Goal: Information Seeking & Learning: Learn about a topic

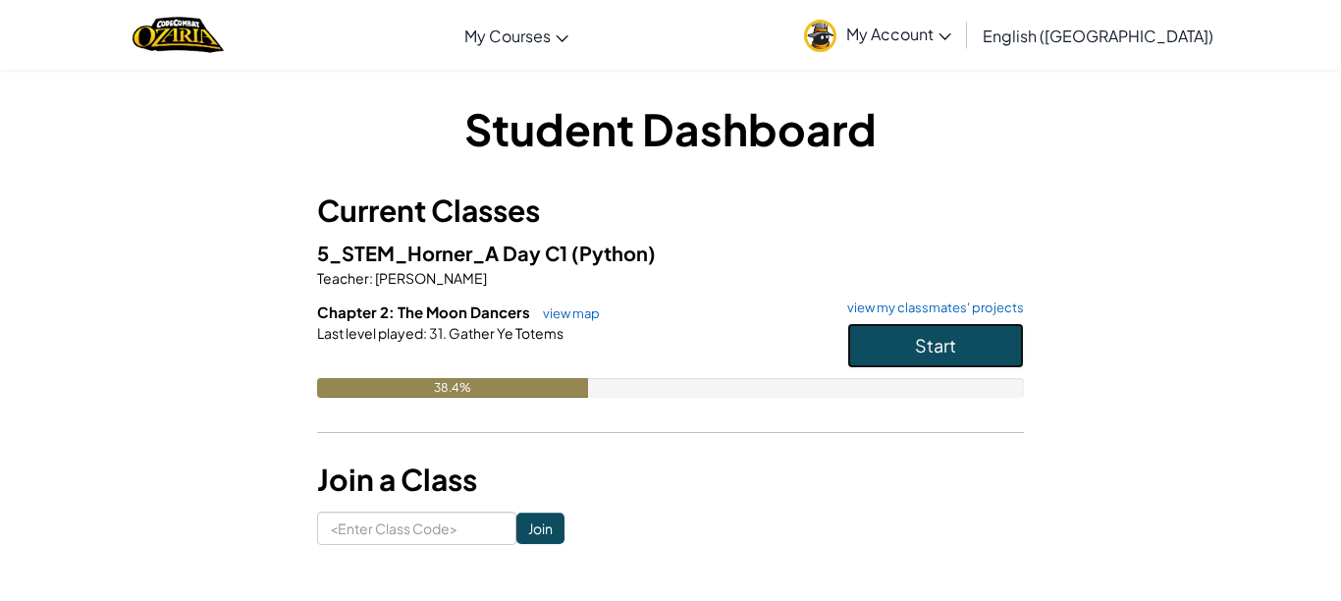
click at [1004, 333] on button "Start" at bounding box center [935, 345] width 177 height 45
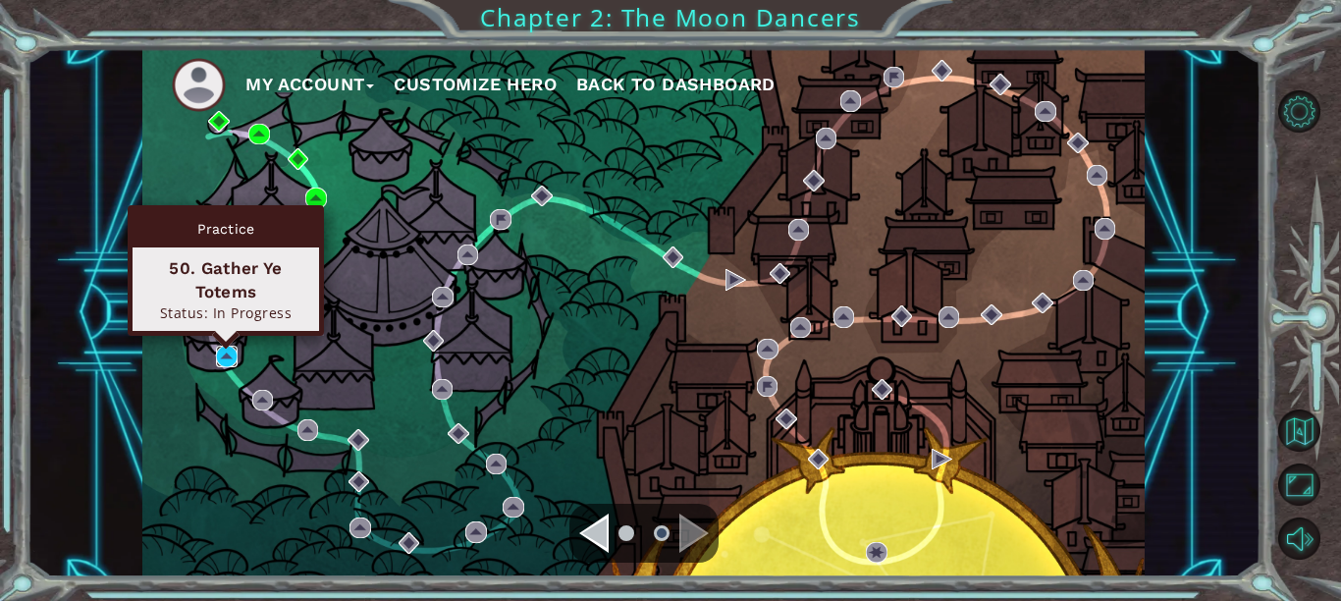
click at [226, 359] on img at bounding box center [226, 356] width 21 height 21
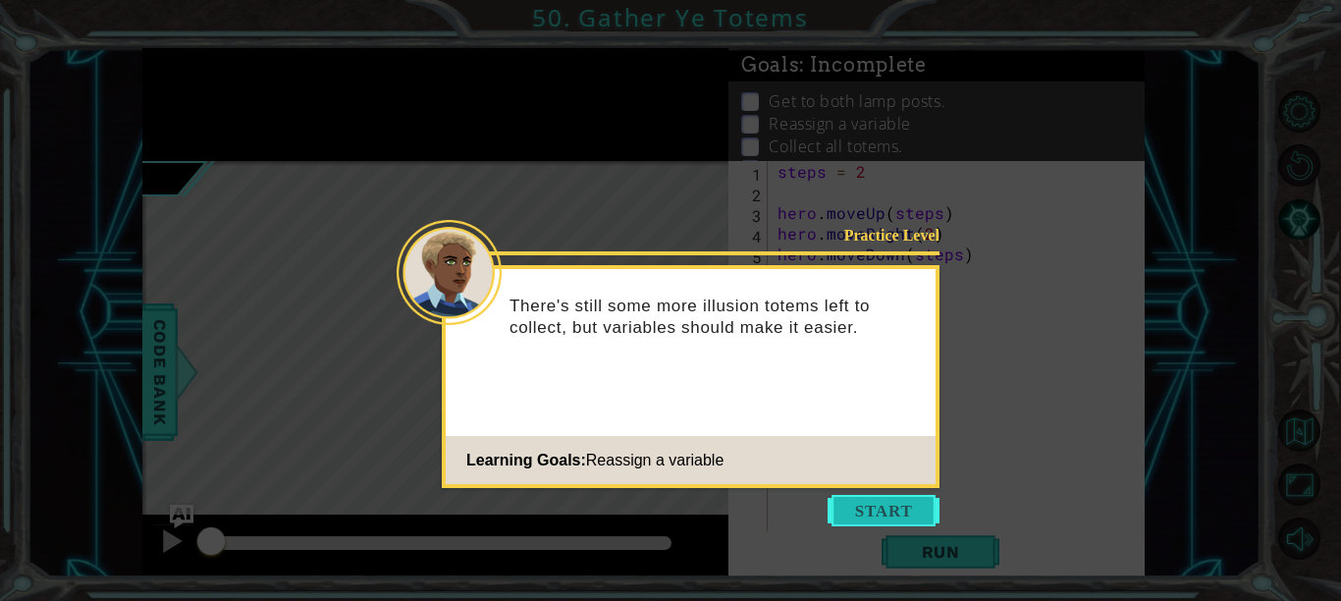
click at [875, 519] on button "Start" at bounding box center [883, 510] width 112 height 31
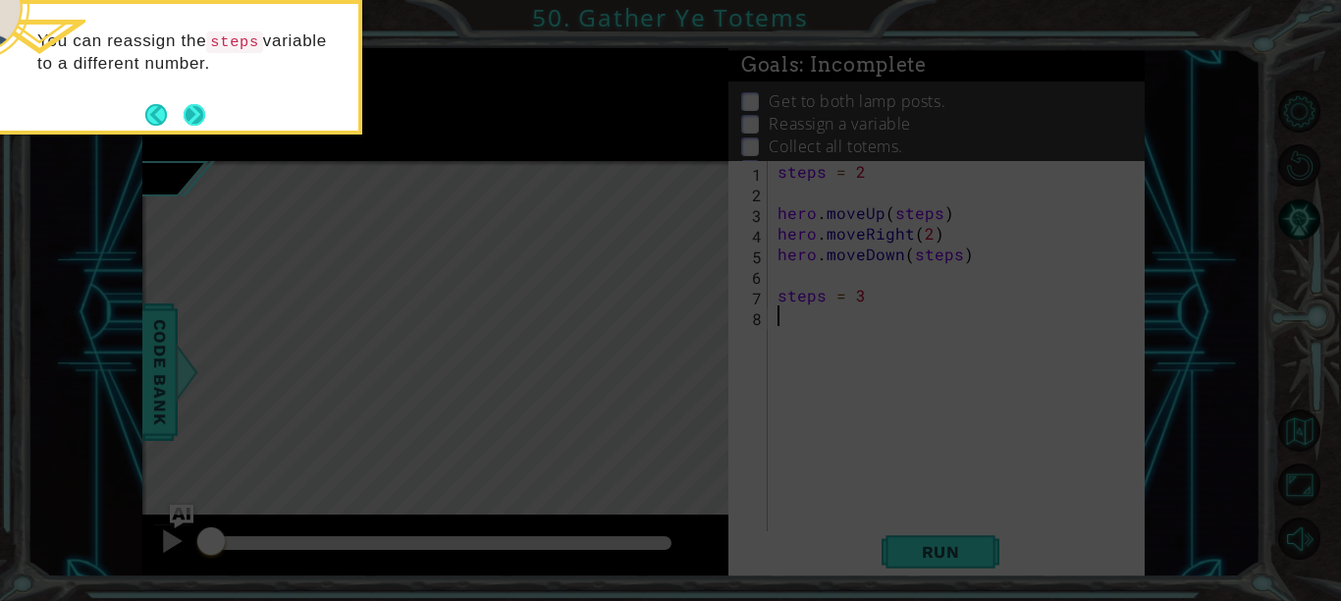
click at [184, 108] on button "Next" at bounding box center [194, 114] width 25 height 25
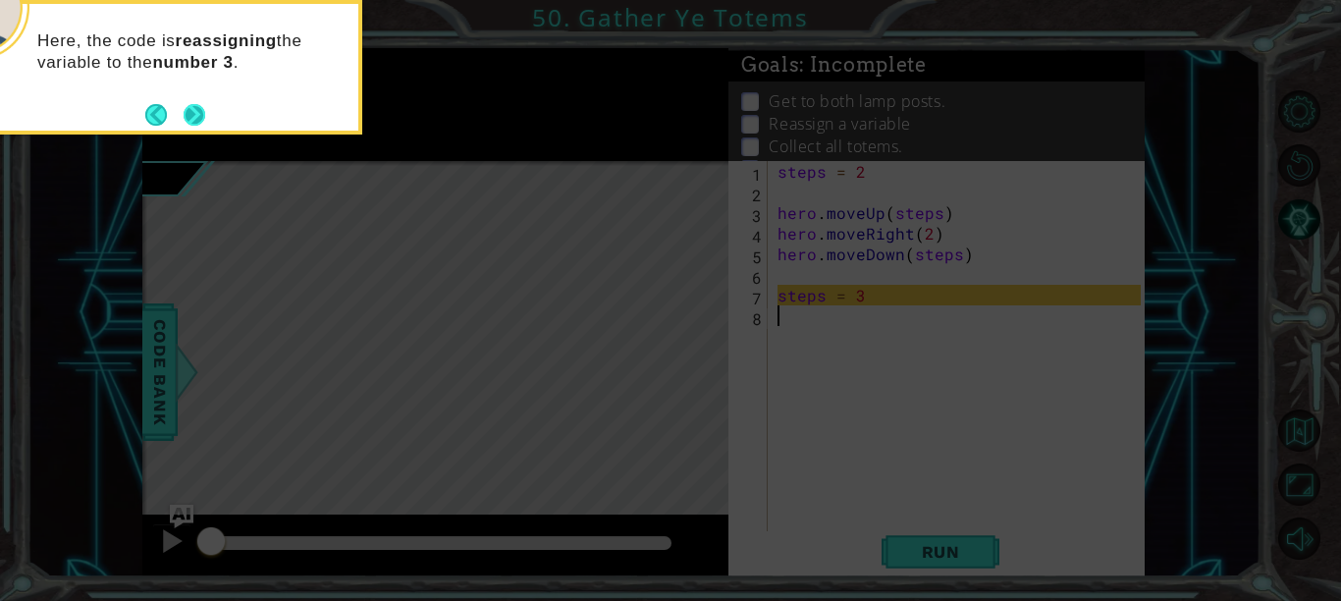
click at [200, 117] on button "Next" at bounding box center [194, 114] width 30 height 30
click at [200, 117] on icon at bounding box center [670, 90] width 1341 height 1022
click at [200, 117] on button "Next" at bounding box center [195, 115] width 24 height 24
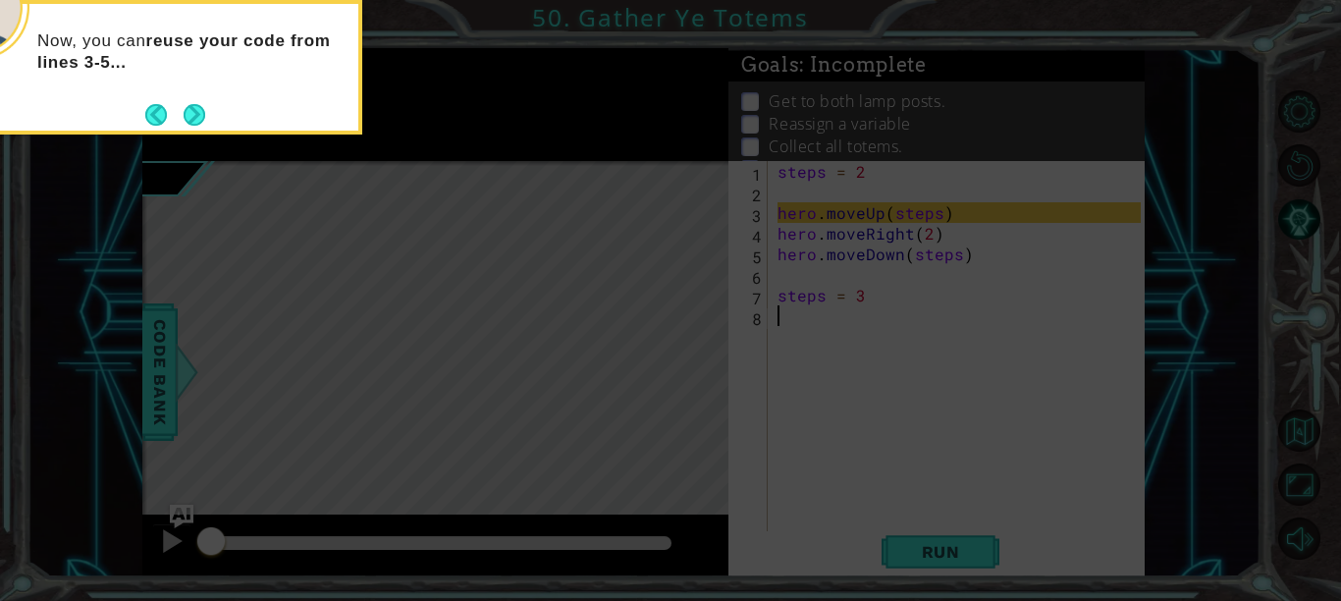
click at [200, 117] on button "Next" at bounding box center [195, 115] width 24 height 24
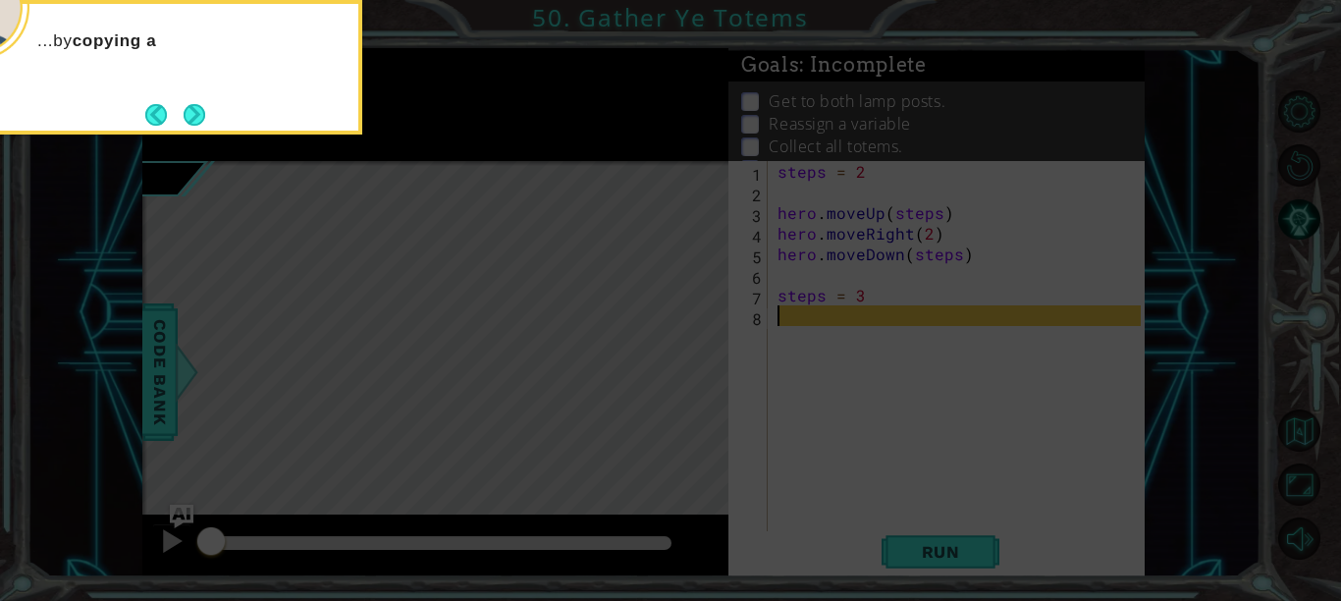
click at [200, 117] on button "Next" at bounding box center [195, 114] width 27 height 27
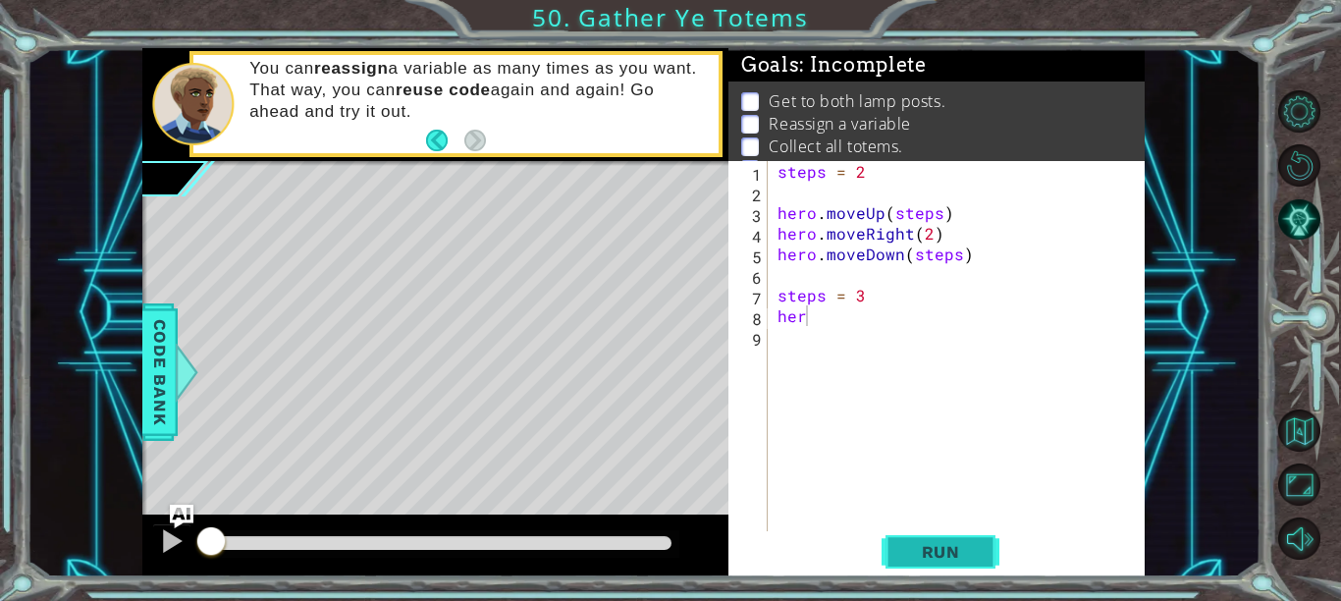
click at [938, 550] on span "Run" at bounding box center [941, 552] width 78 height 20
click at [936, 548] on span "Run" at bounding box center [941, 552] width 78 height 20
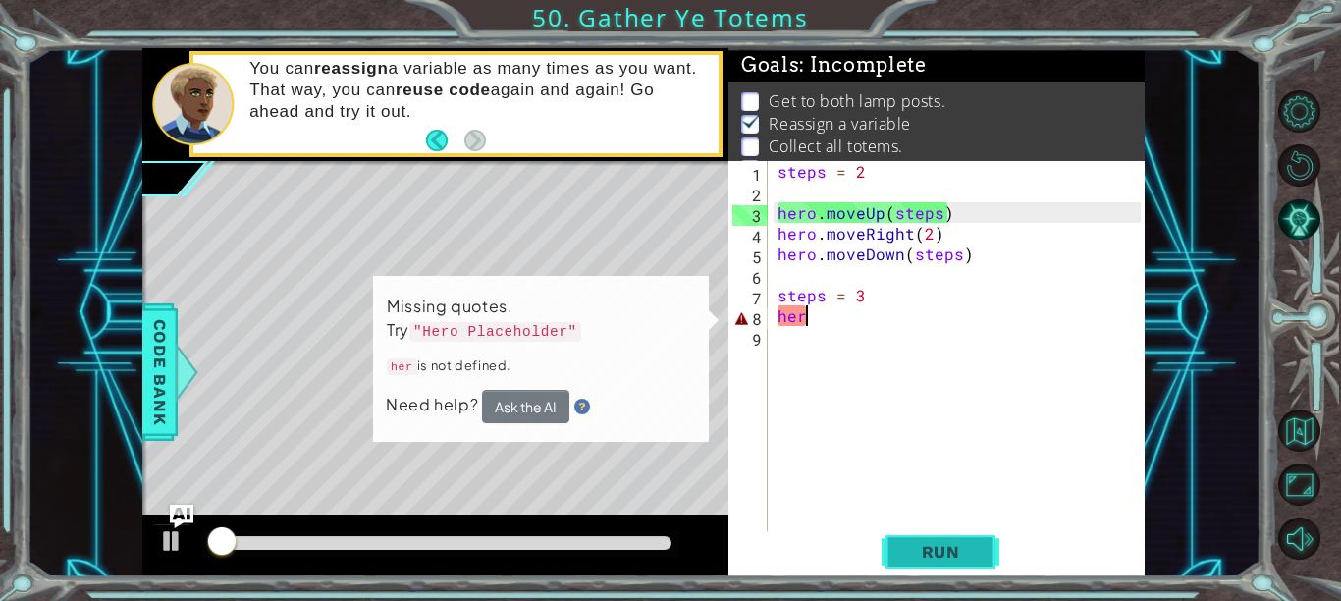
scroll to position [15, 0]
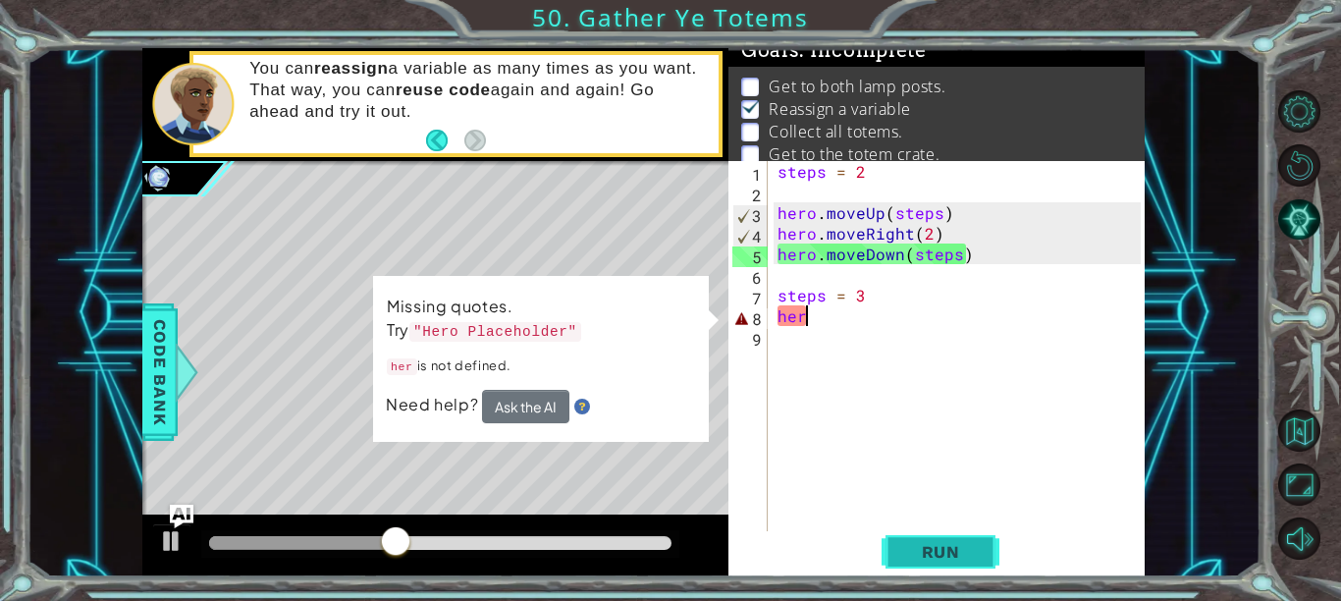
type textarea "hero"
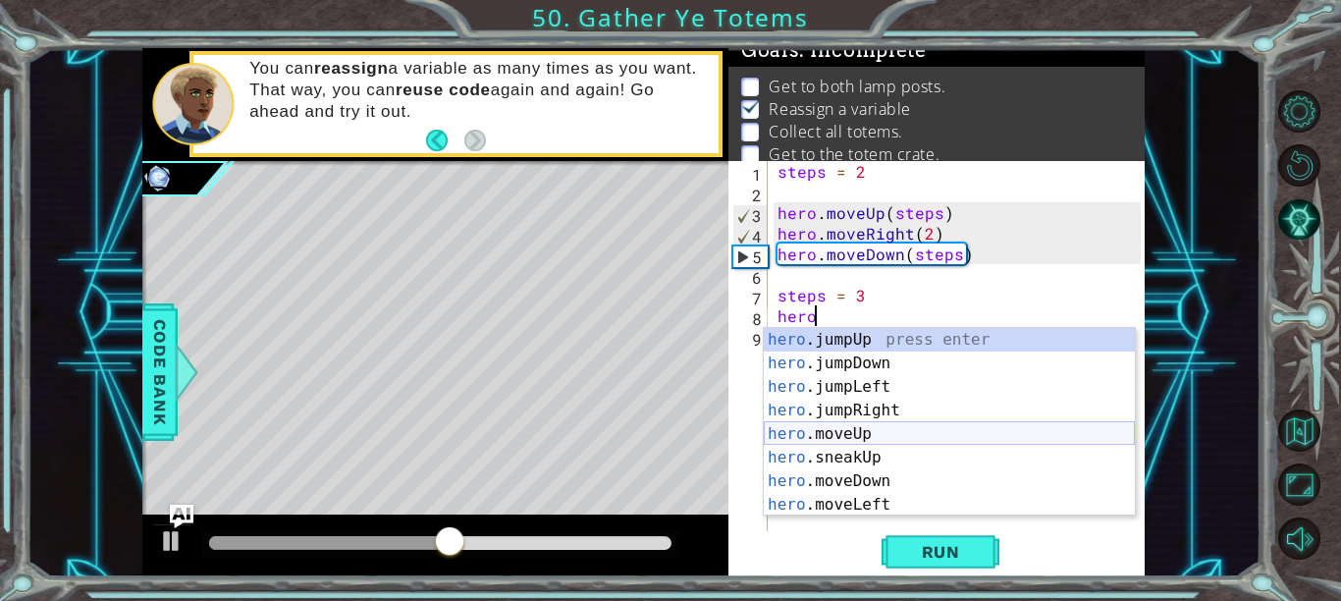
click at [859, 433] on div "hero .jumpUp press enter hero .jumpDown press enter hero .jumpLeft press enter …" at bounding box center [949, 446] width 371 height 236
click at [859, 433] on div "steps = 2 hero . moveUp ( steps ) hero . moveRight ( 2 ) hero . moveDown ( step…" at bounding box center [961, 367] width 377 height 412
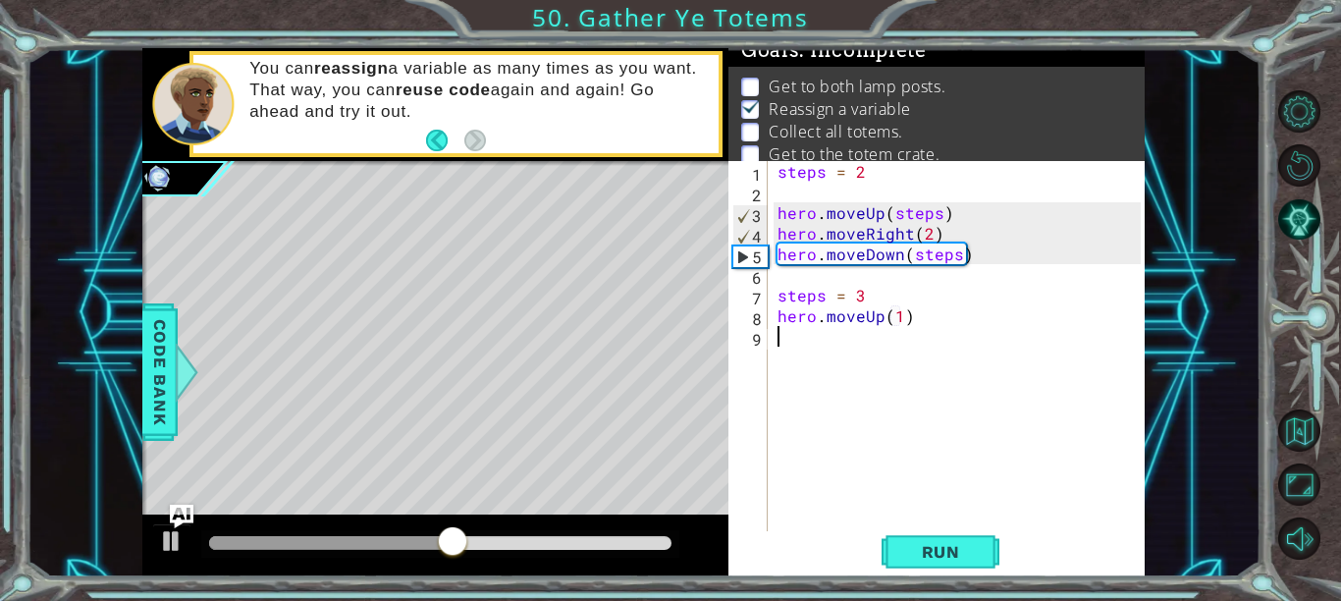
scroll to position [0, 0]
click at [903, 319] on div "steps = 2 hero . moveUp ( steps ) hero . moveRight ( 2 ) hero . moveDown ( step…" at bounding box center [961, 367] width 377 height 412
type textarea "hero.moveUp(step)"
click at [778, 337] on div "steps = 2 hero . moveUp ( steps ) hero . moveRight ( 2 ) hero . moveDown ( step…" at bounding box center [961, 367] width 377 height 412
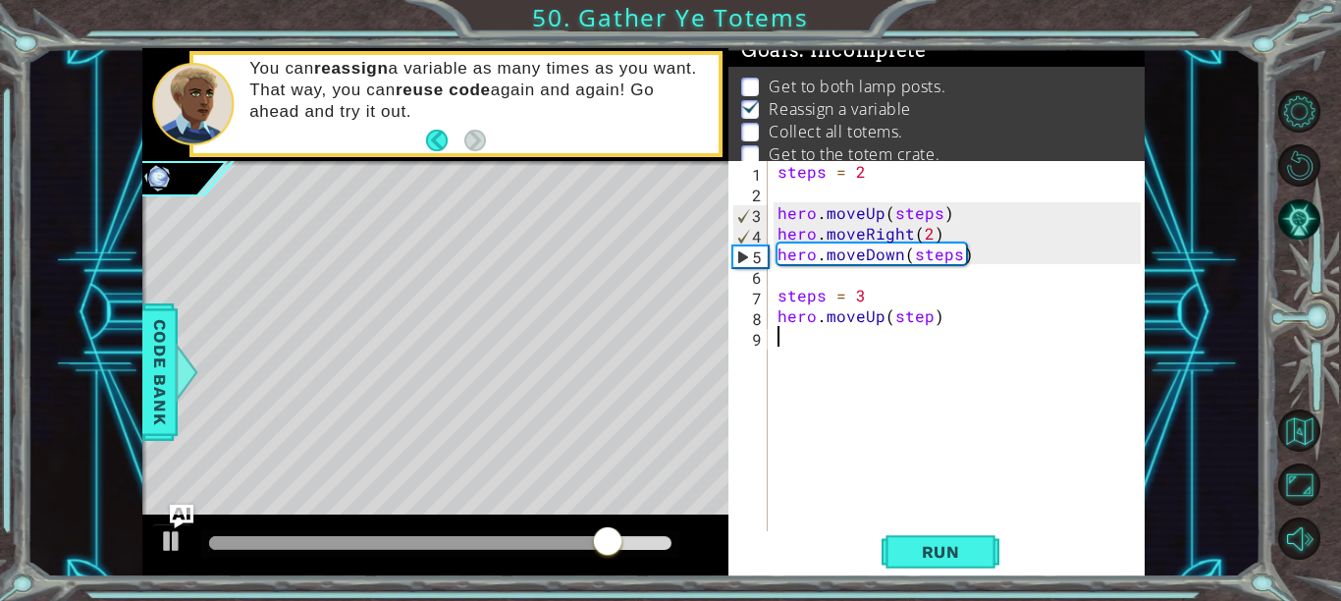
scroll to position [0, 0]
click at [780, 335] on div "steps = 2 hero . moveUp ( steps ) hero . moveRight ( 2 ) hero . moveDown ( step…" at bounding box center [961, 367] width 377 height 412
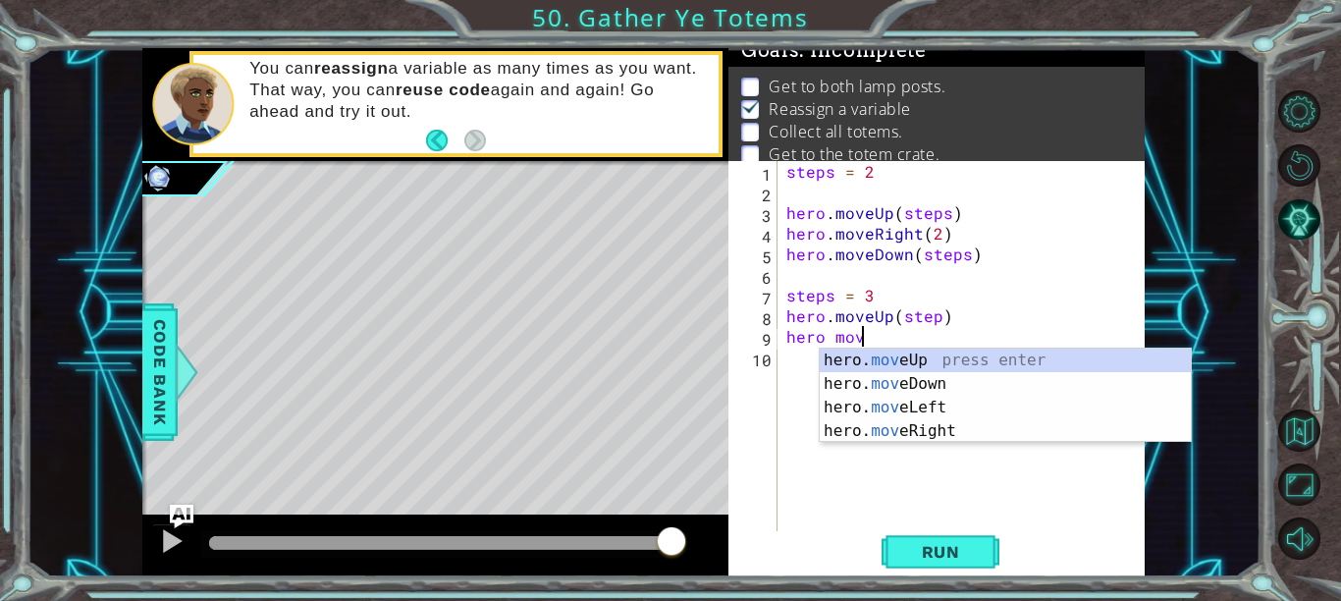
scroll to position [0, 4]
click at [895, 430] on div "hero. move Up press enter hero. move Down press enter hero. move Left press ent…" at bounding box center [1005, 418] width 371 height 141
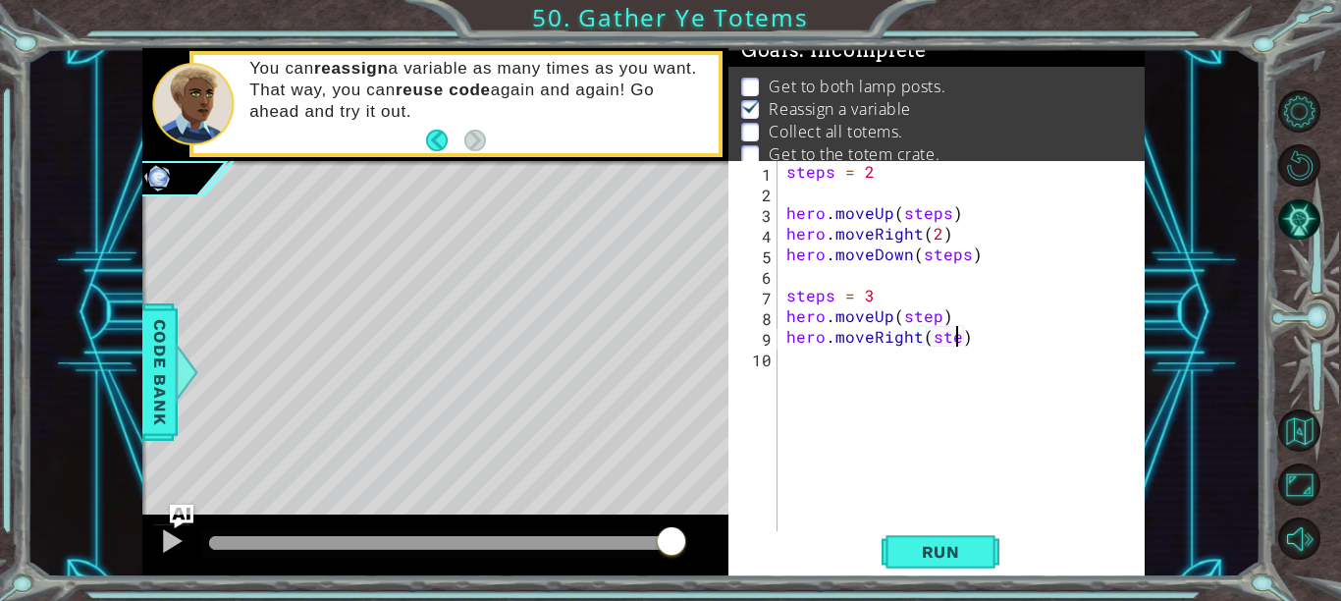
type textarea "hero.moveRight(steps)"
click at [795, 356] on div "steps = 2 hero . moveUp ( steps ) hero . moveRight ( 2 ) hero . moveDown ( step…" at bounding box center [966, 367] width 368 height 412
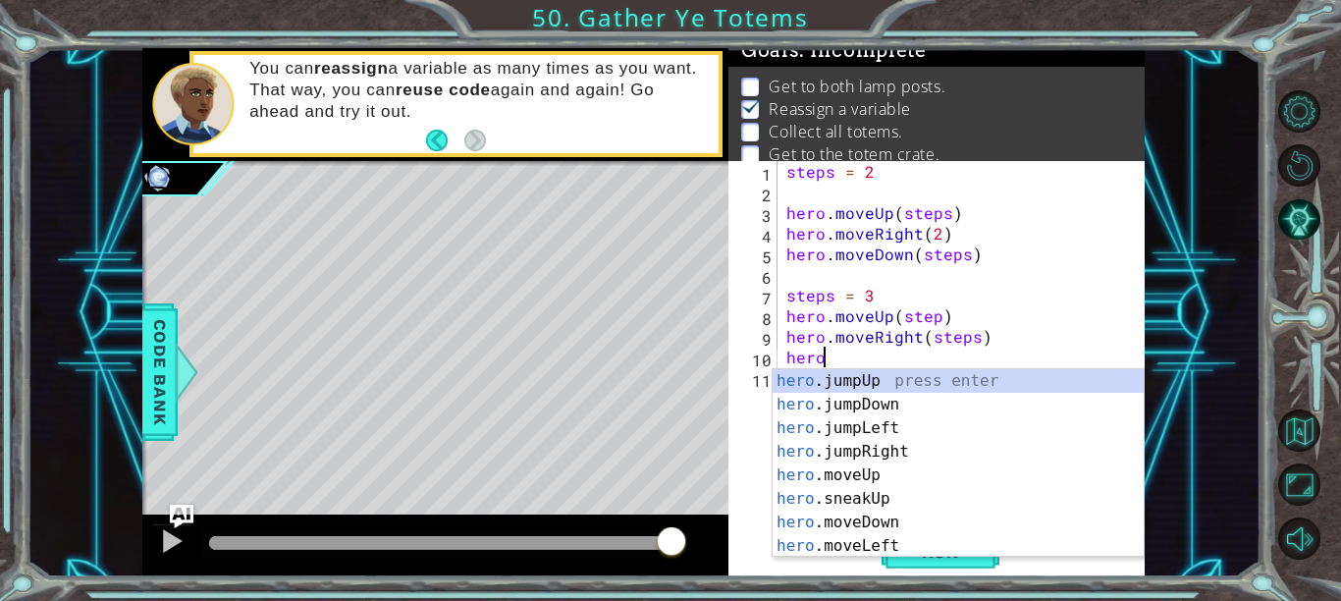
scroll to position [0, 1]
click at [894, 527] on div "hero .jumpUp press enter hero .jumpDown press enter hero .jumpLeft press enter …" at bounding box center [958, 487] width 371 height 236
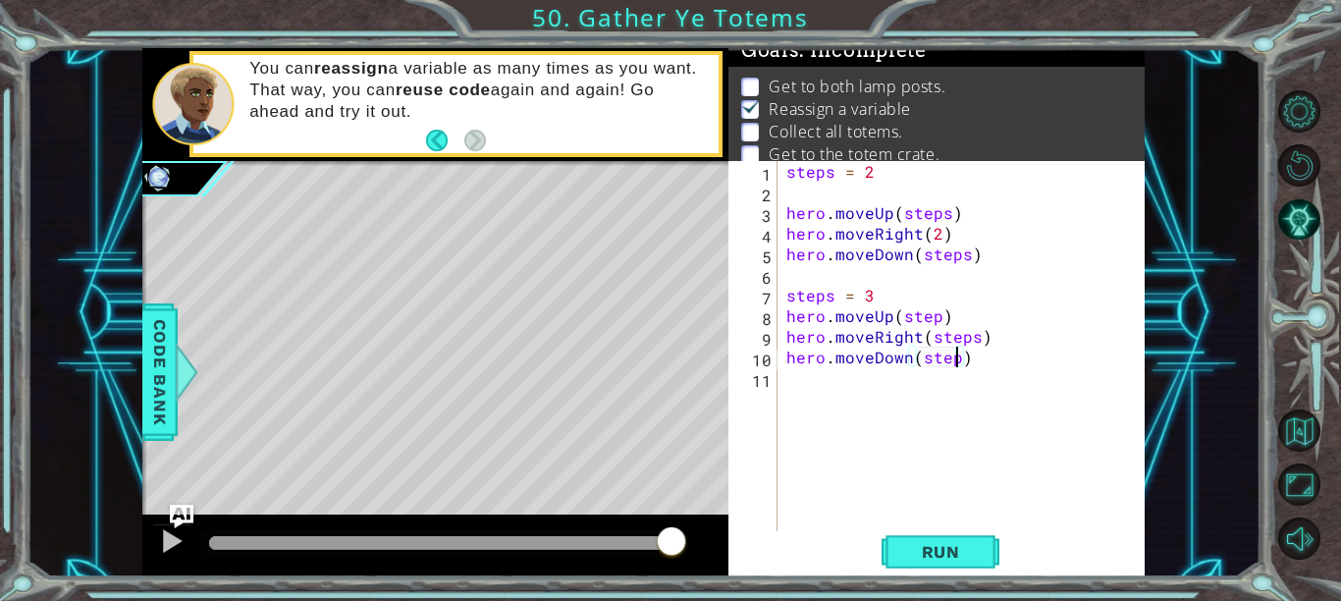
scroll to position [0, 11]
click at [963, 547] on span "Run" at bounding box center [941, 552] width 78 height 20
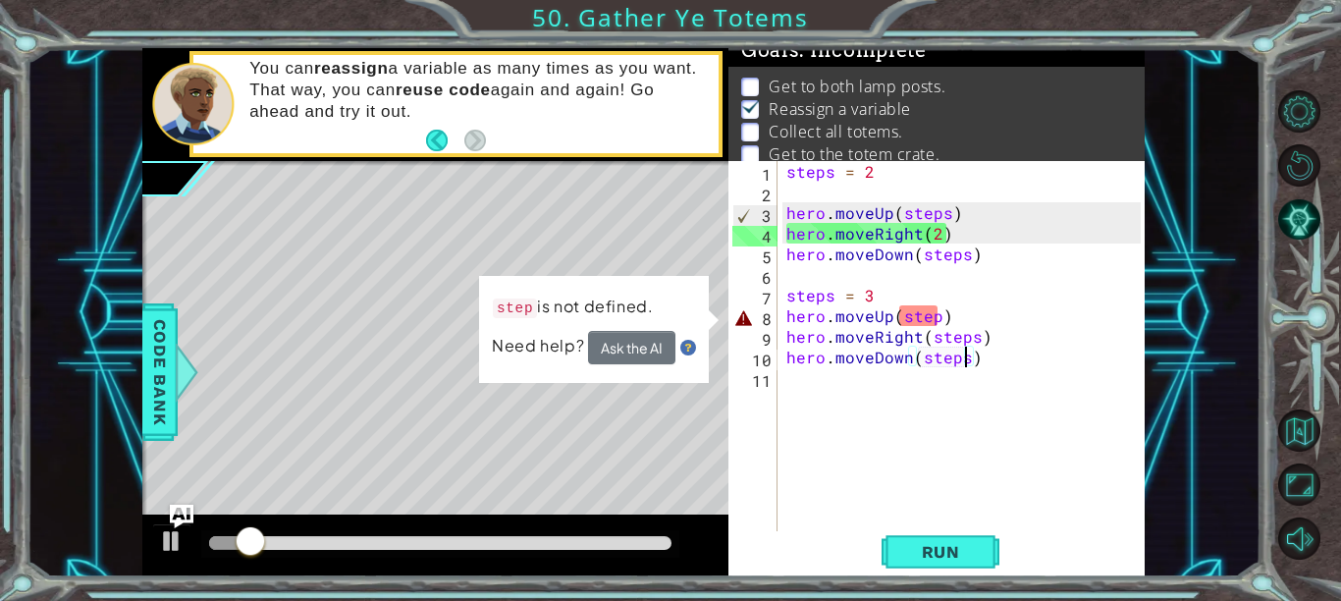
click at [936, 324] on div "steps = 2 hero . moveUp ( steps ) hero . moveRight ( 2 ) hero . moveDown ( step…" at bounding box center [966, 367] width 368 height 412
type textarea "hero.moveUp(steps)"
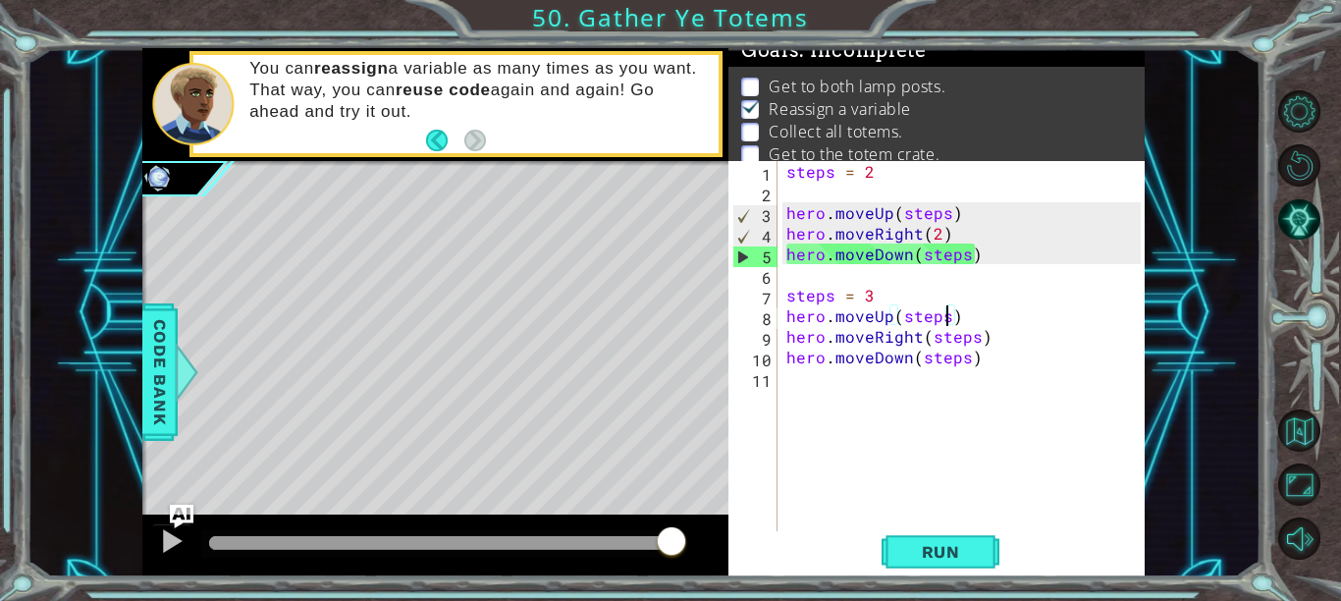
click at [800, 389] on div "steps = 2 hero . moveUp ( steps ) hero . moveRight ( 2 ) hero . moveDown ( step…" at bounding box center [966, 367] width 368 height 412
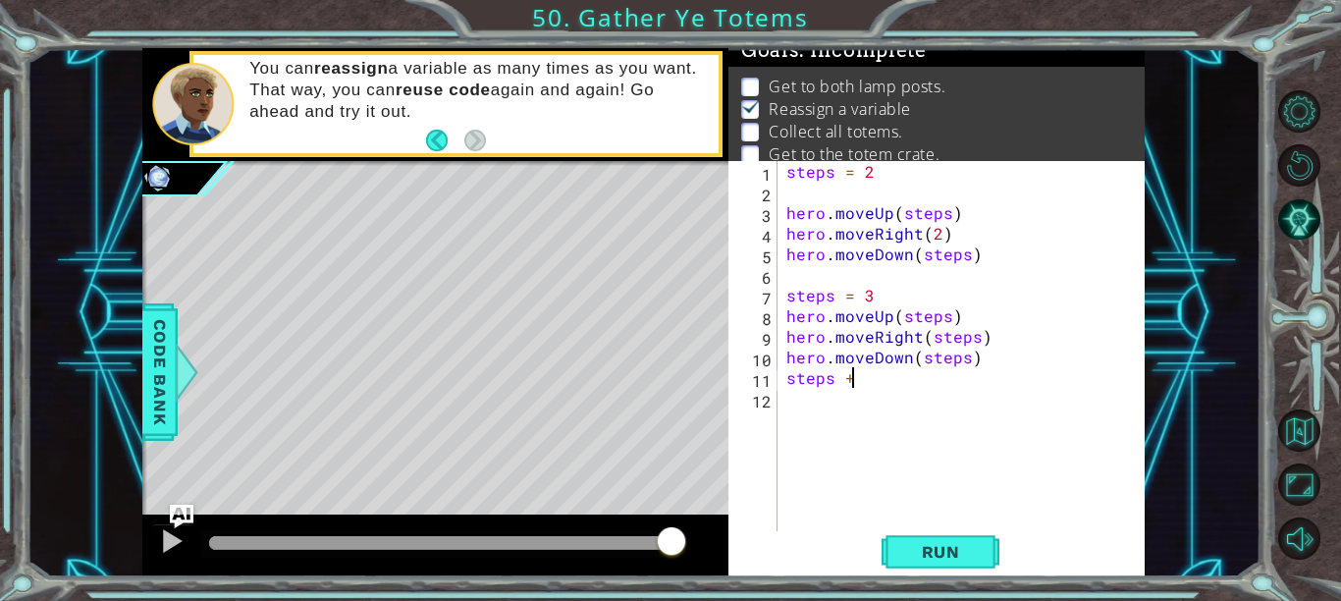
scroll to position [0, 3]
type textarea "steps =4"
click at [784, 410] on div "steps = 2 hero . moveUp ( steps ) hero . moveRight ( 2 ) hero . moveDown ( step…" at bounding box center [966, 367] width 368 height 412
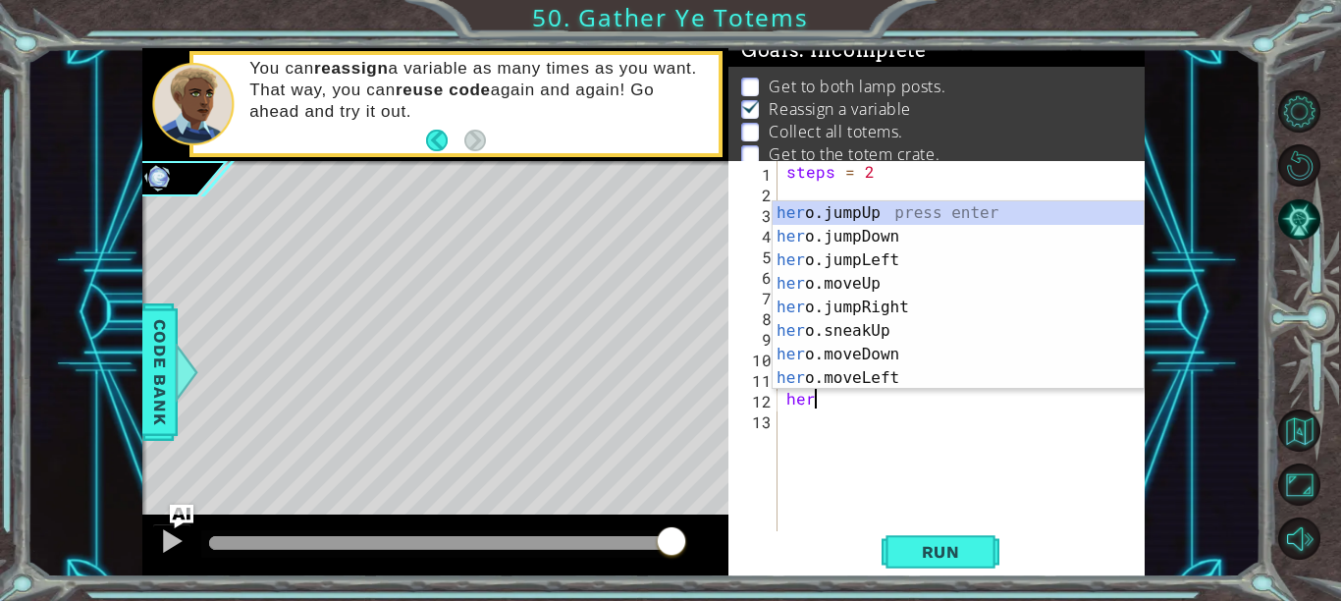
type textarea "hero"
click at [882, 408] on div "steps = 2 hero . moveUp ( steps ) hero . moveRight ( 2 ) hero . moveDown ( step…" at bounding box center [966, 367] width 368 height 412
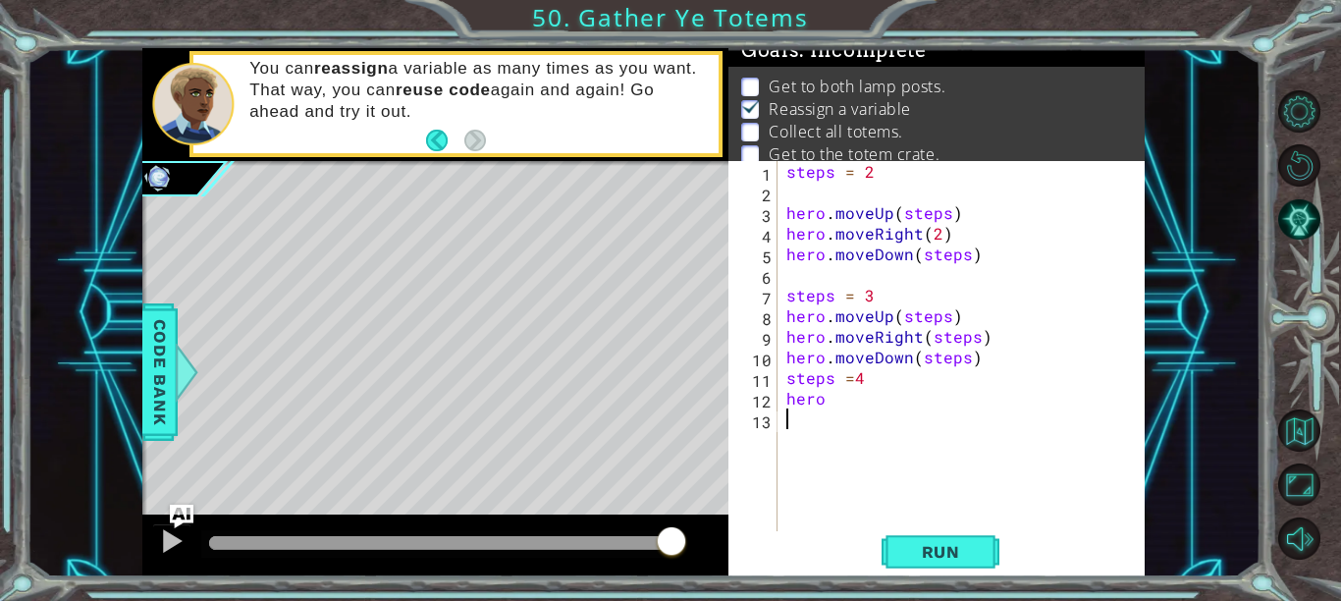
scroll to position [0, 0]
click at [837, 403] on div "steps = 2 hero . moveUp ( steps ) hero . moveRight ( 2 ) hero . moveDown ( step…" at bounding box center [966, 367] width 368 height 412
click at [835, 397] on div "steps = 2 hero . moveUp ( steps ) hero . moveRight ( 2 ) hero . moveDown ( step…" at bounding box center [961, 346] width 358 height 371
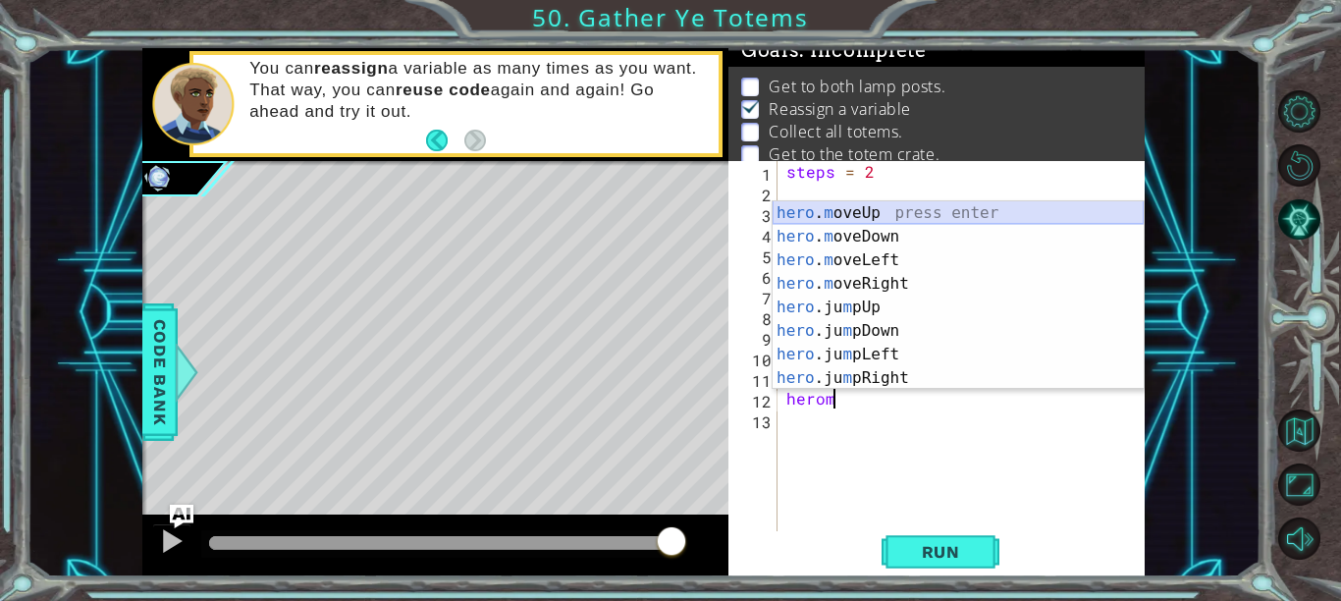
click at [872, 201] on div "hero . m oveUp press enter hero . m oveDown press enter hero . m oveLeft press …" at bounding box center [958, 319] width 371 height 236
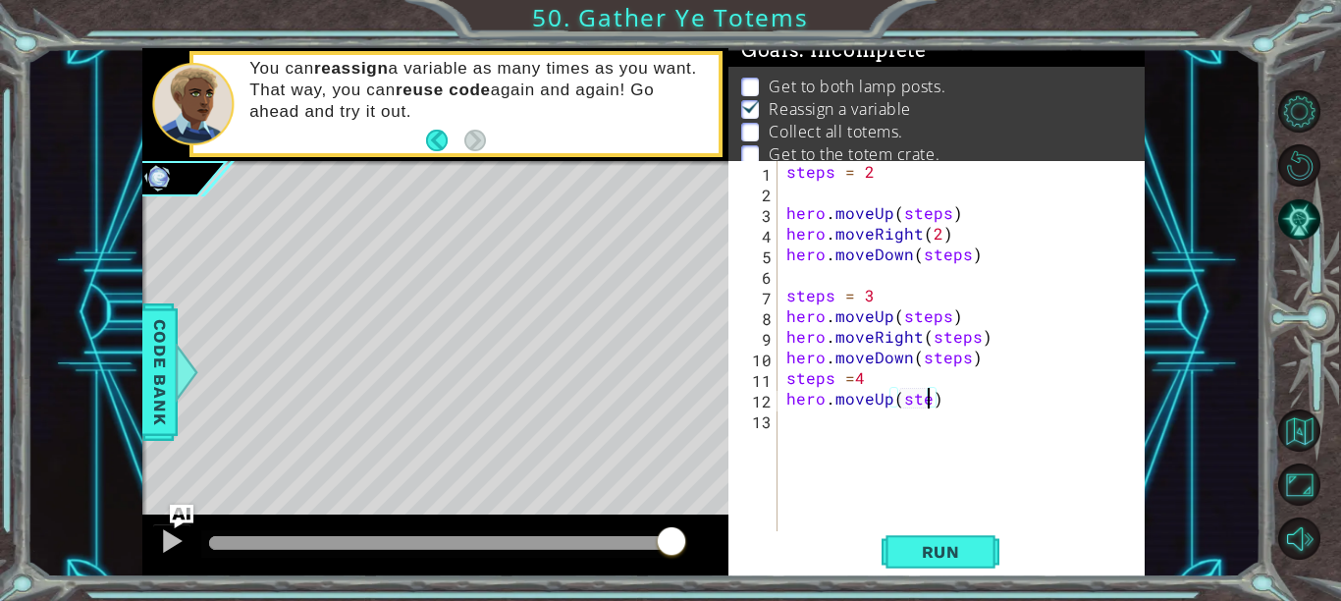
scroll to position [0, 9]
type textarea "hero.moveUp(steps)"
click at [803, 422] on div "steps = 2 hero . moveUp ( steps ) hero . moveRight ( 2 ) hero . moveDown ( step…" at bounding box center [966, 367] width 368 height 412
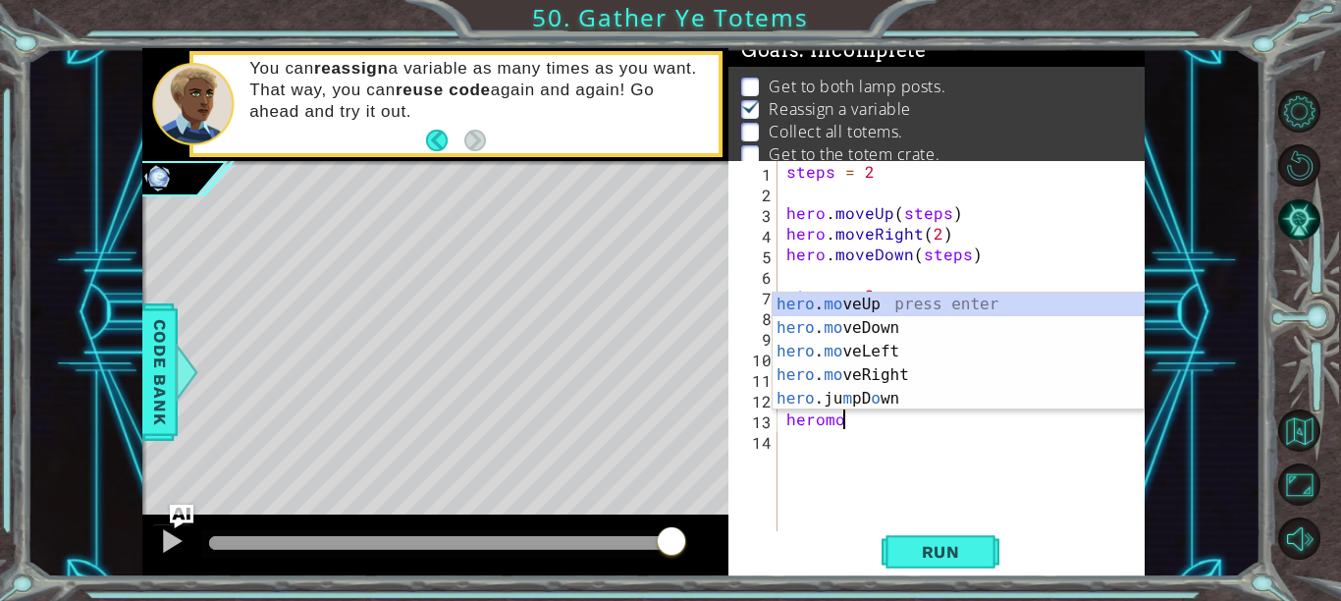
scroll to position [0, 3]
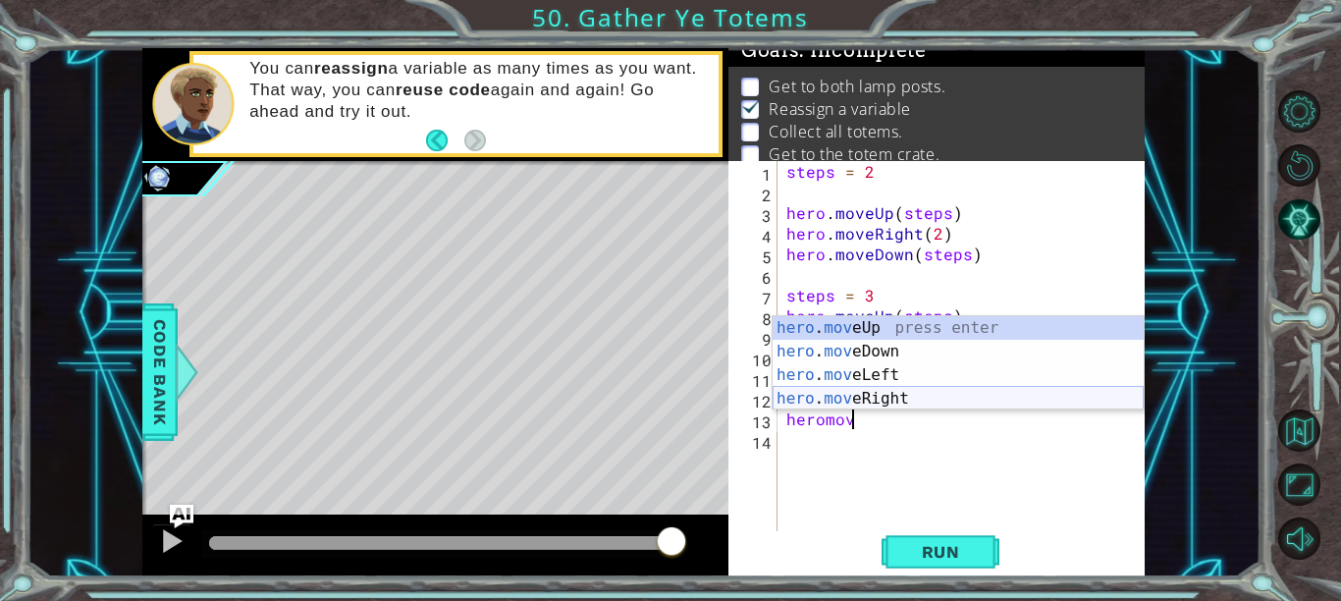
click at [903, 400] on div "hero . mov eUp press enter hero . mov eDown press enter hero . mov eLeft press …" at bounding box center [958, 386] width 371 height 141
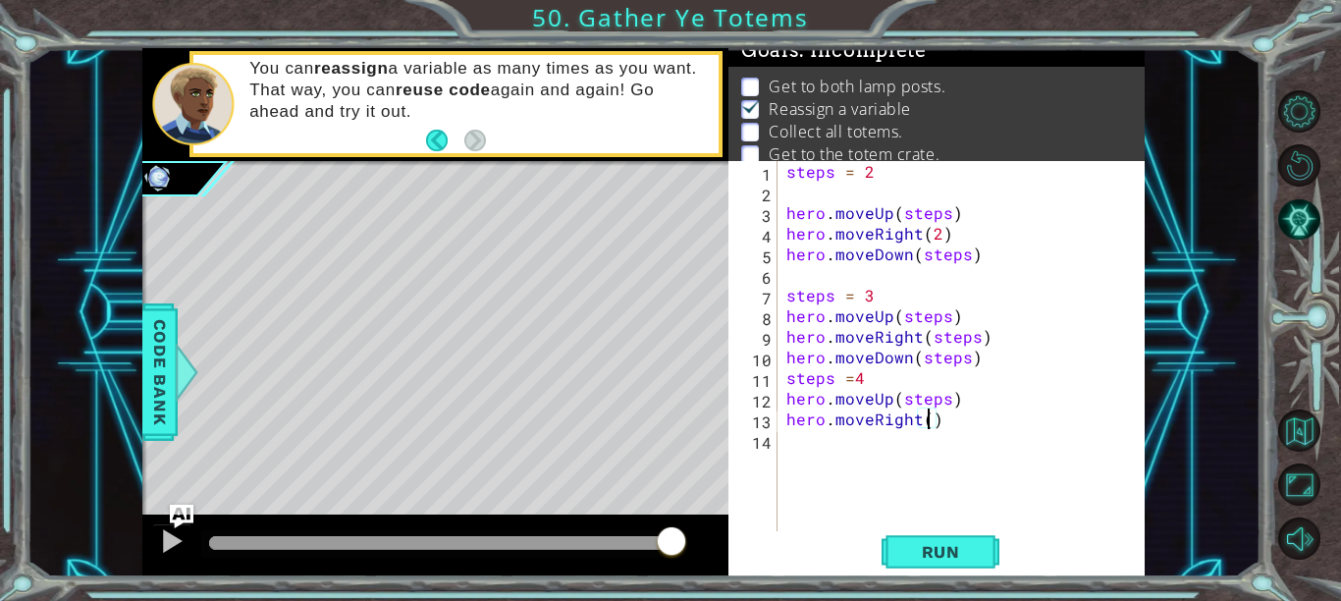
type textarea "hero.moveRight(2)"
click at [806, 450] on div "steps = 2 hero . moveUp ( steps ) hero . moveRight ( 2 ) hero . moveDown ( step…" at bounding box center [966, 367] width 368 height 412
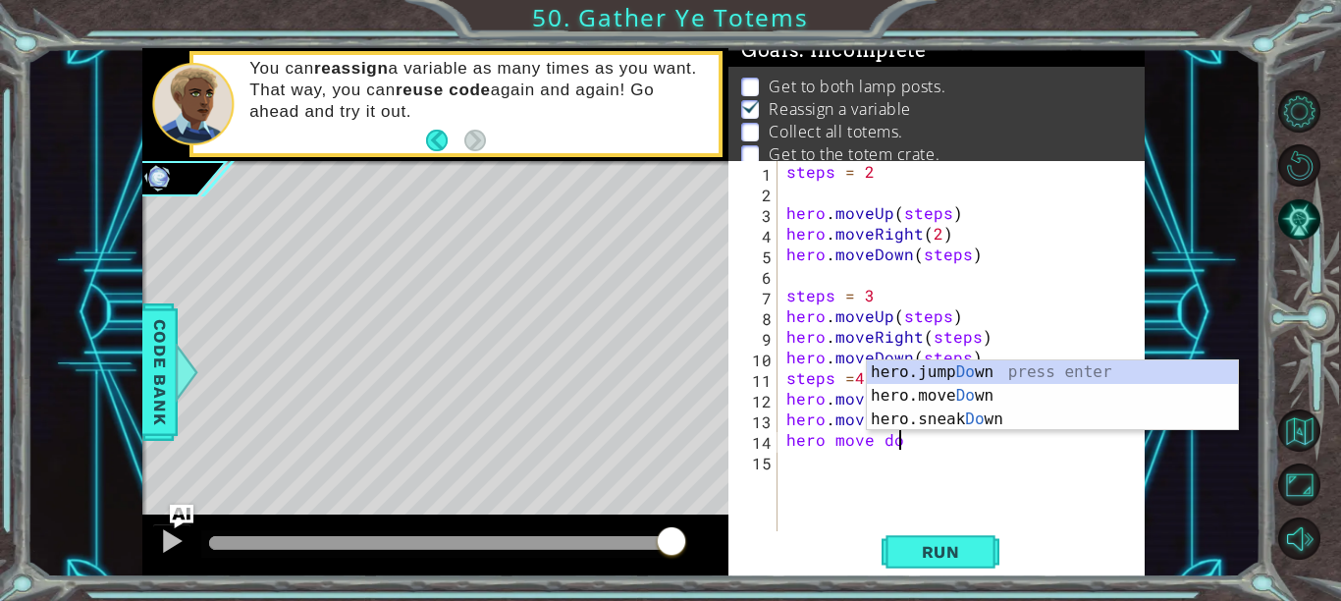
scroll to position [0, 6]
click at [938, 392] on div "hero.jump Do wn press enter hero.move Do wn press enter hero.sneak Do wn press …" at bounding box center [1052, 419] width 371 height 118
type textarea "hero move hero.moveDown(1)"
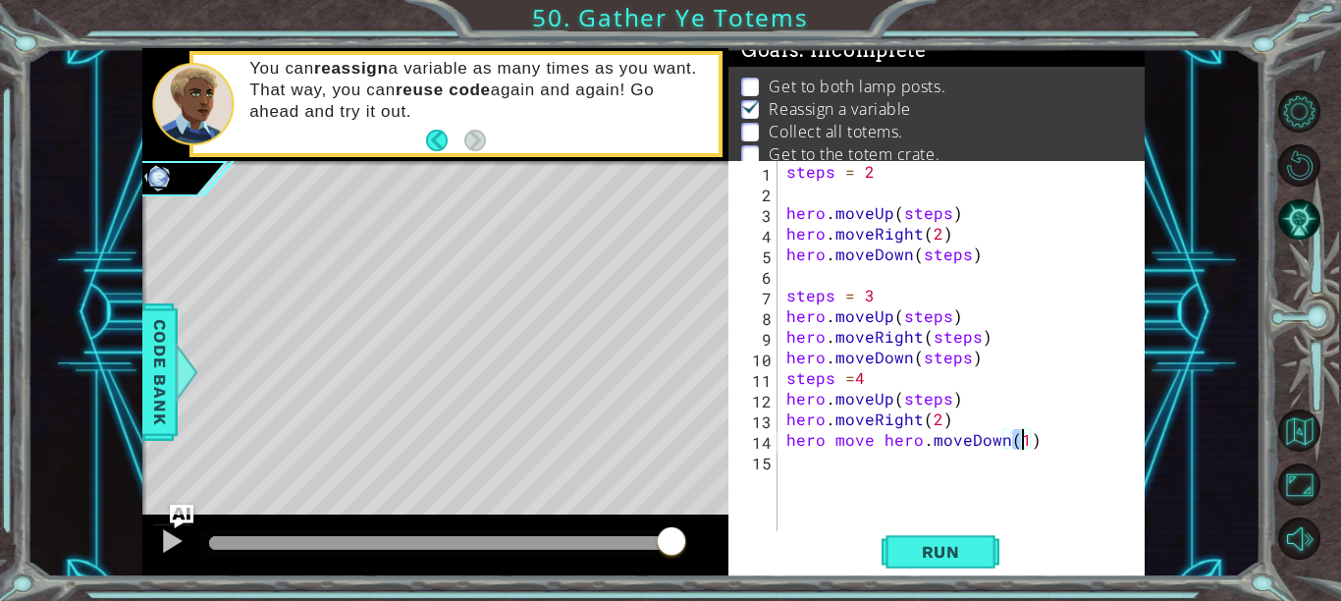
click at [876, 450] on div "steps = 2 hero . moveUp ( steps ) hero . moveRight ( 2 ) hero . moveDown ( step…" at bounding box center [966, 367] width 368 height 412
click at [871, 442] on div "steps = 2 hero . moveUp ( steps ) hero . moveRight ( 2 ) hero . moveDown ( step…" at bounding box center [966, 367] width 368 height 412
click at [938, 447] on div "steps = 2 hero . moveUp ( steps ) hero . moveRight ( 2 ) hero . moveDown ( step…" at bounding box center [966, 367] width 368 height 412
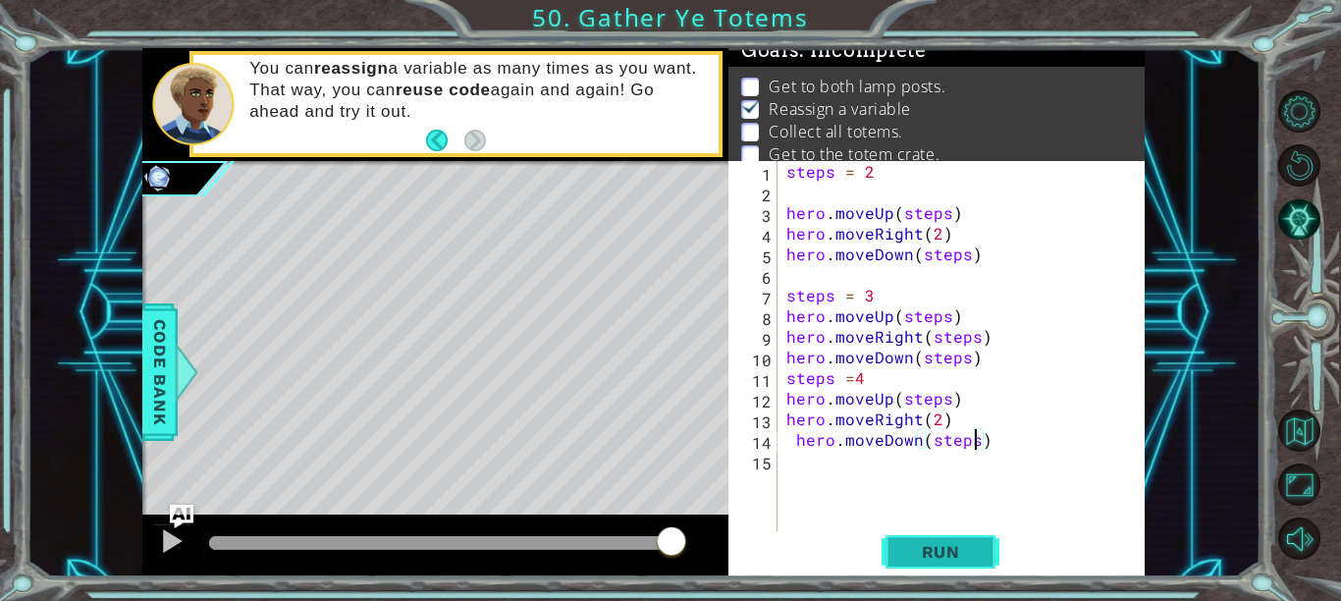
click at [946, 559] on span "Run" at bounding box center [941, 552] width 78 height 20
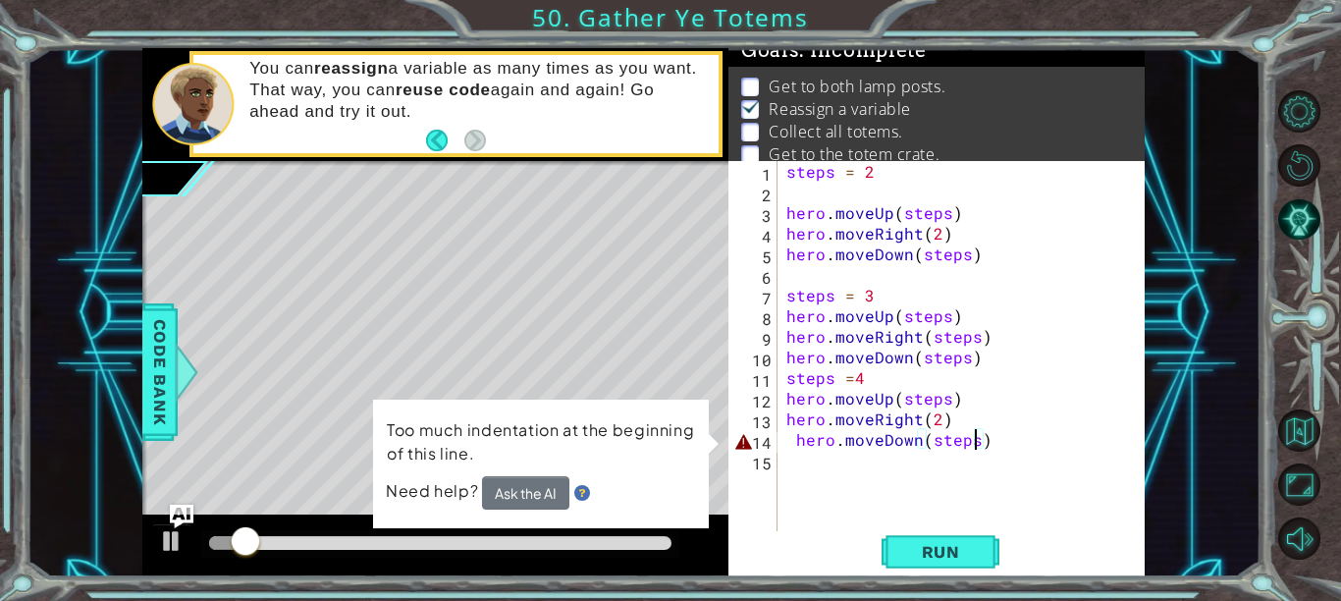
click at [797, 443] on div "steps = 2 hero . moveUp ( steps ) hero . moveRight ( 2 ) hero . moveDown ( step…" at bounding box center [966, 367] width 368 height 412
type textarea "hero.moveDown(steps)"
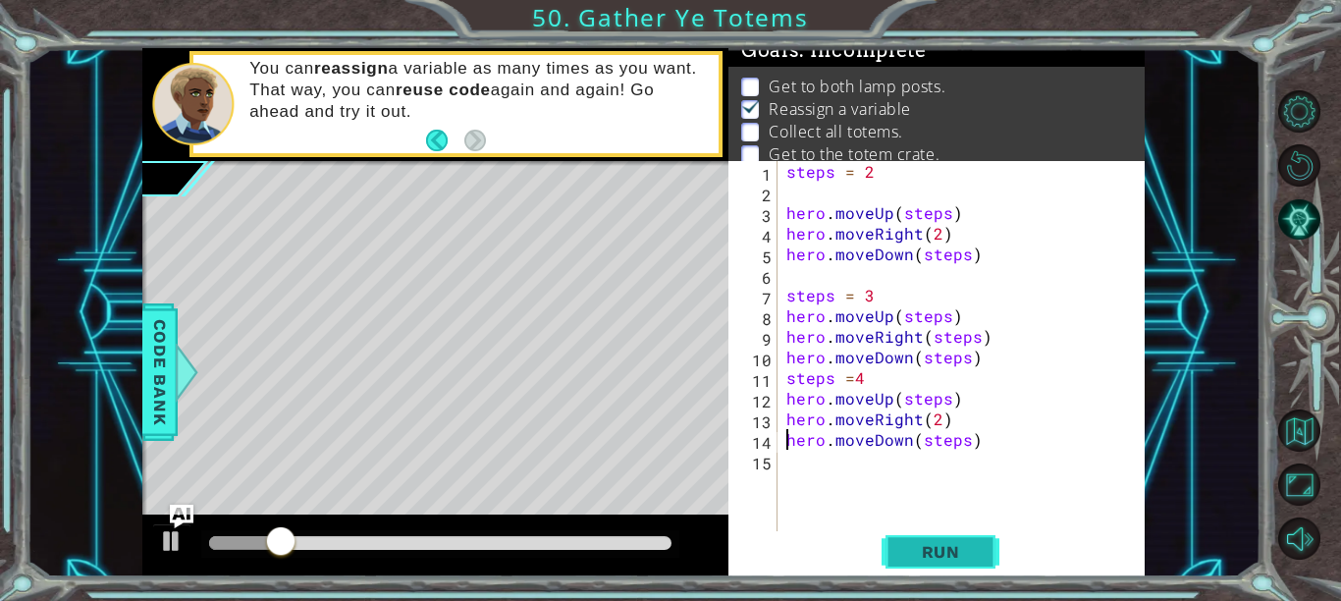
click at [913, 563] on button "Run" at bounding box center [940, 551] width 118 height 41
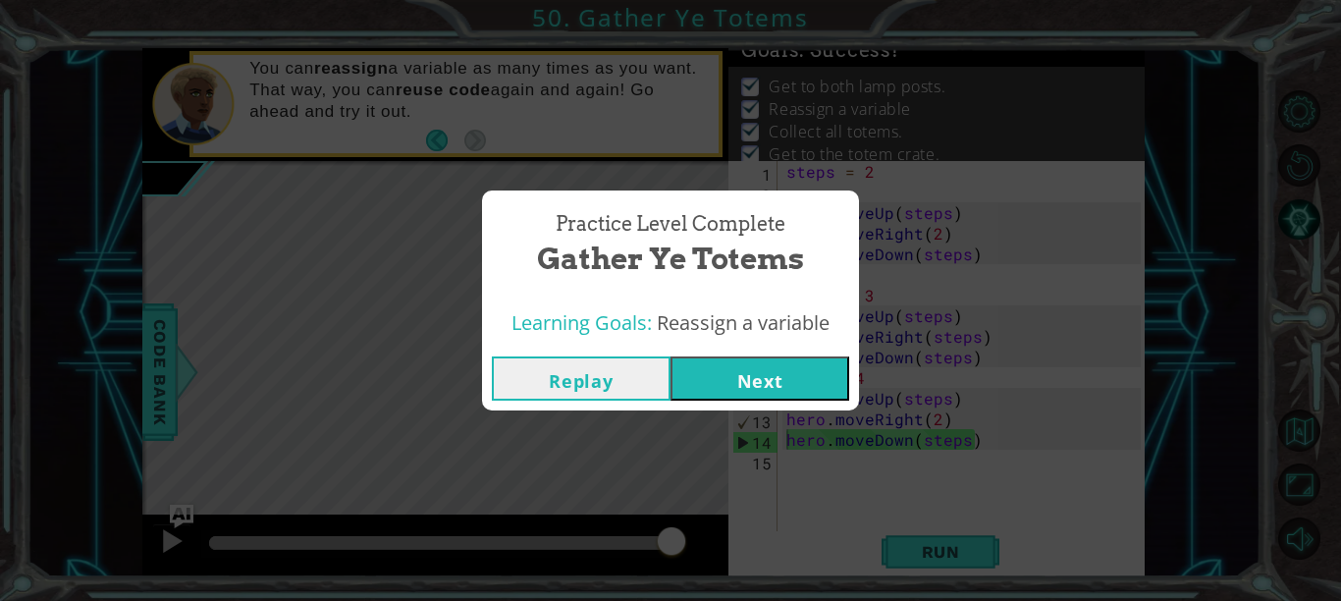
click at [748, 369] on button "Next" at bounding box center [759, 378] width 179 height 44
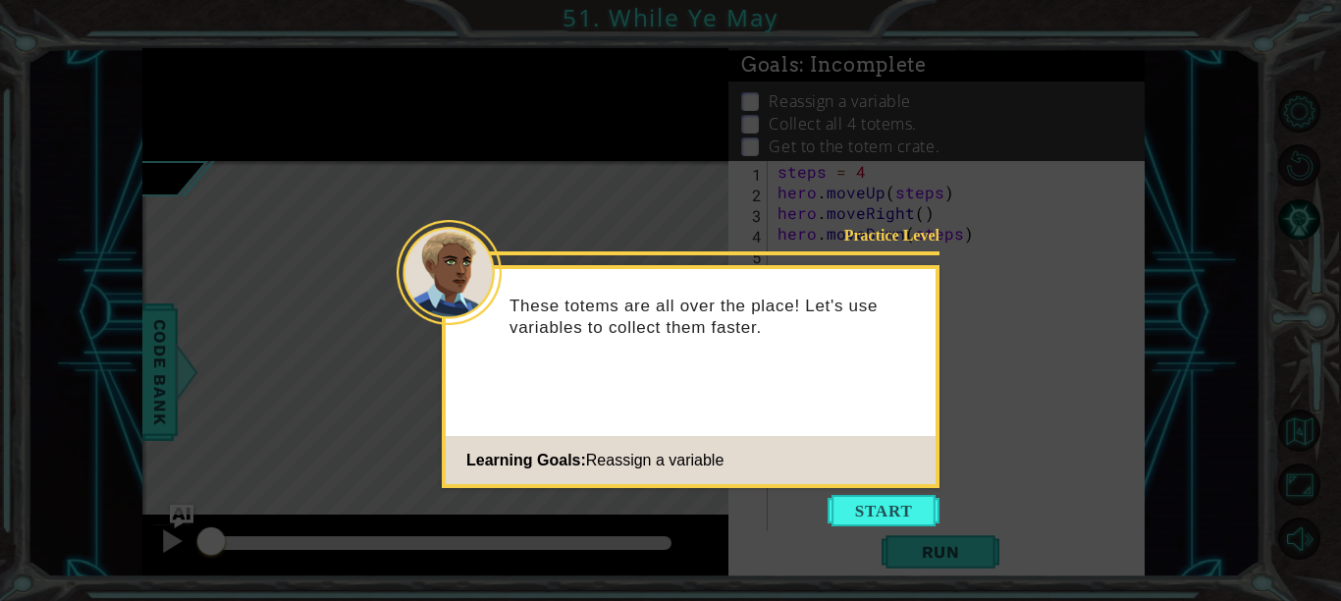
click at [852, 476] on footer "Learning Goals: Reassign a variable" at bounding box center [691, 460] width 490 height 48
click at [877, 512] on button "Start" at bounding box center [883, 510] width 112 height 31
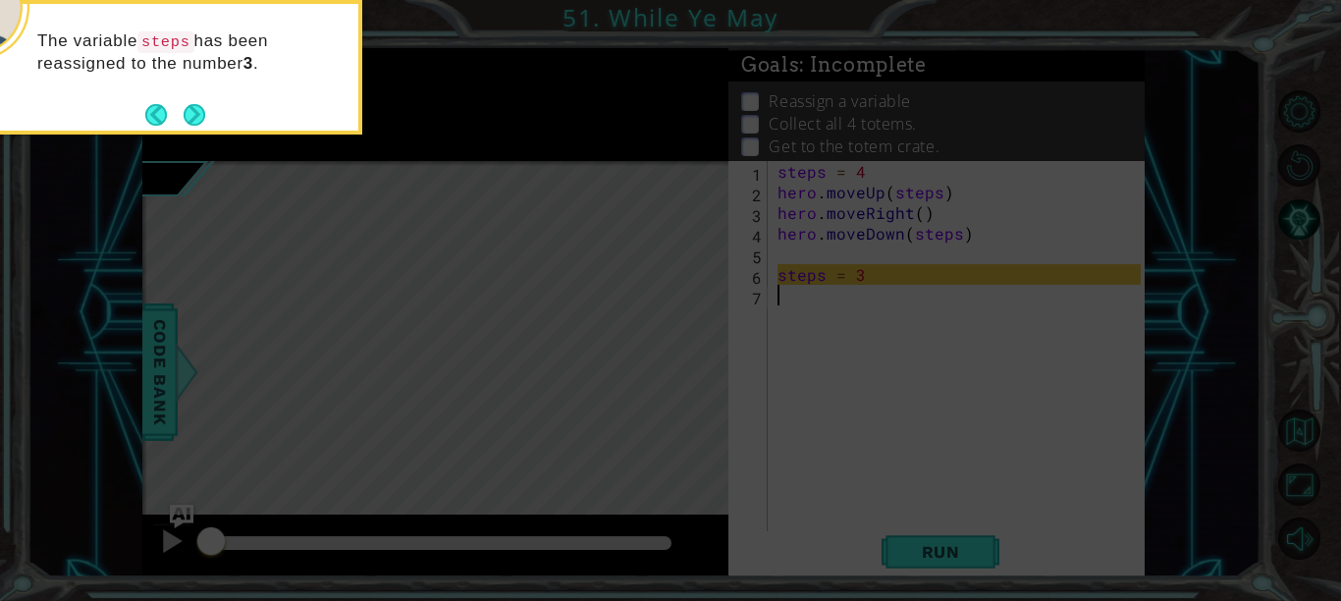
click at [887, 514] on icon at bounding box center [670, 90] width 1341 height 1022
click at [205, 119] on div "The variable steps has been reassigned to the number 3 ." at bounding box center [166, 67] width 393 height 134
click at [201, 115] on button "Next" at bounding box center [195, 114] width 36 height 36
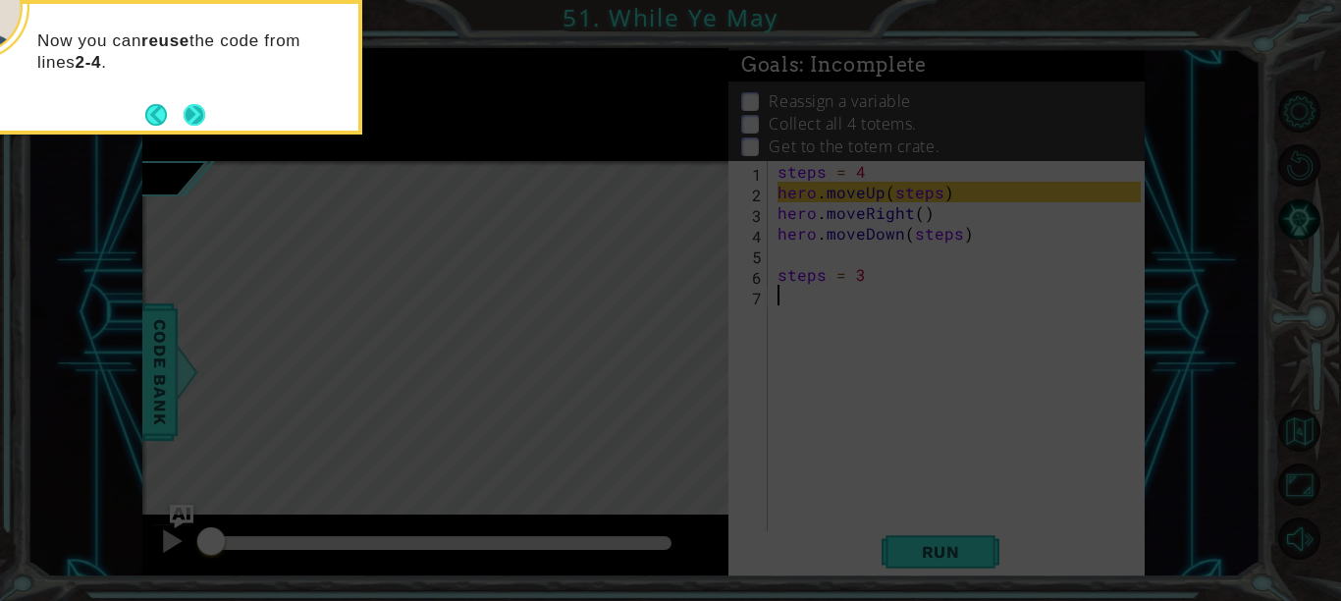
click at [192, 108] on button "Next" at bounding box center [195, 115] width 24 height 24
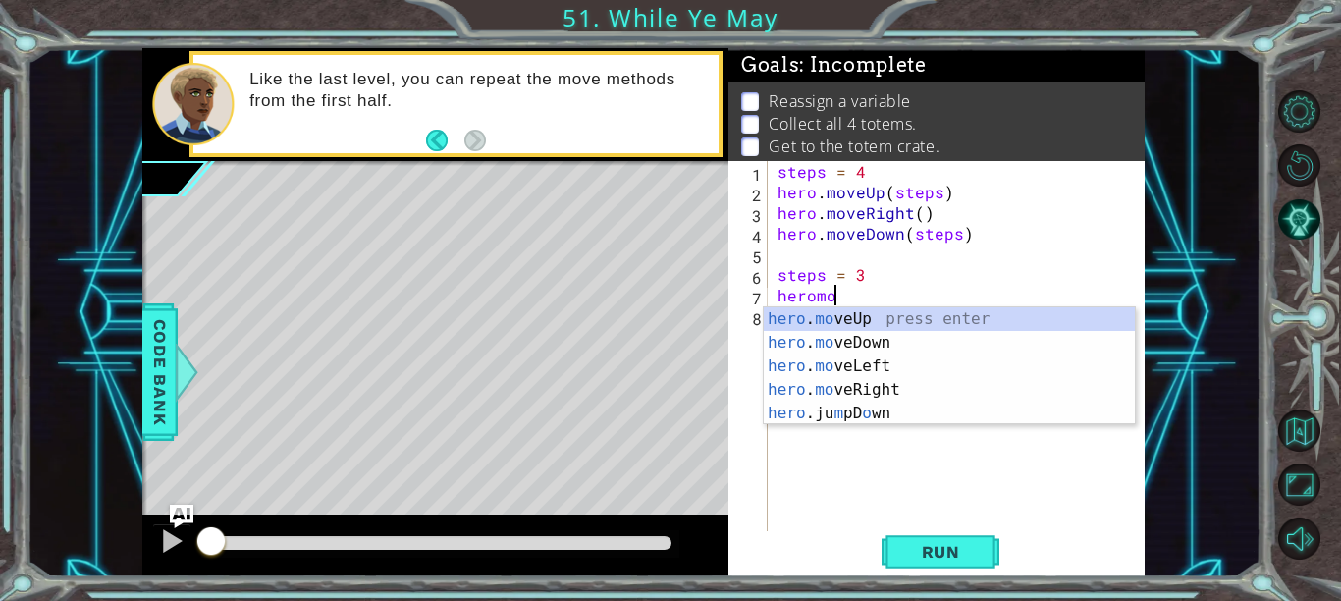
scroll to position [0, 3]
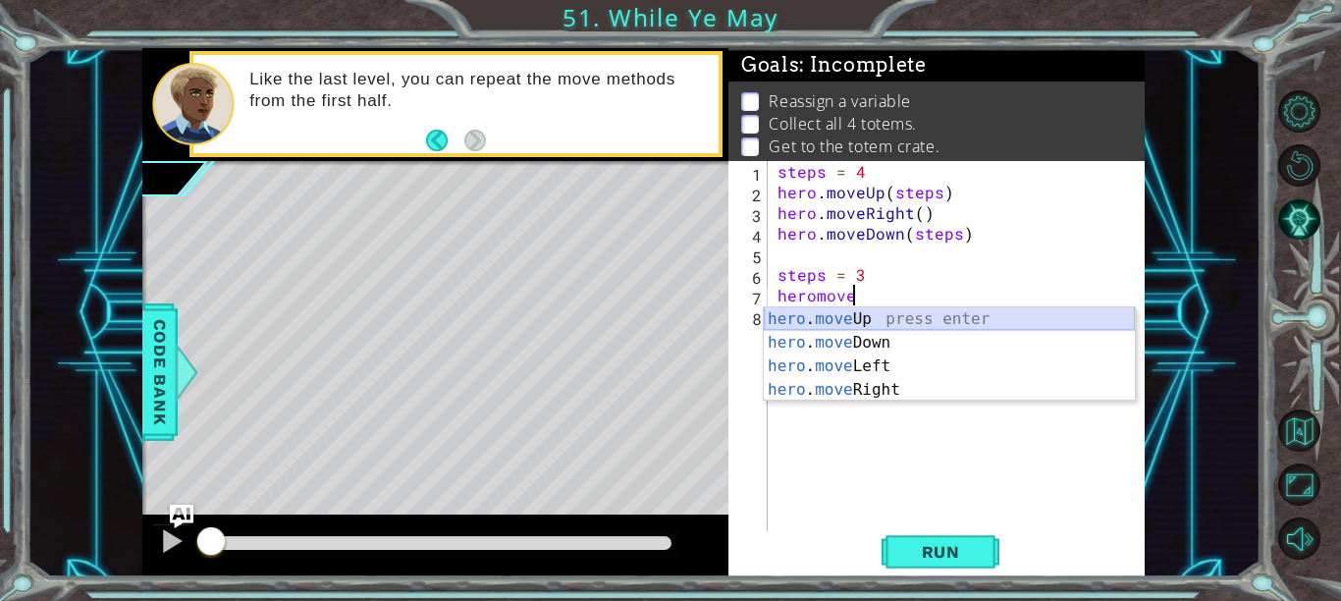
click at [858, 317] on div "hero . move Up press enter hero . move Down press enter hero . move Left press …" at bounding box center [949, 377] width 371 height 141
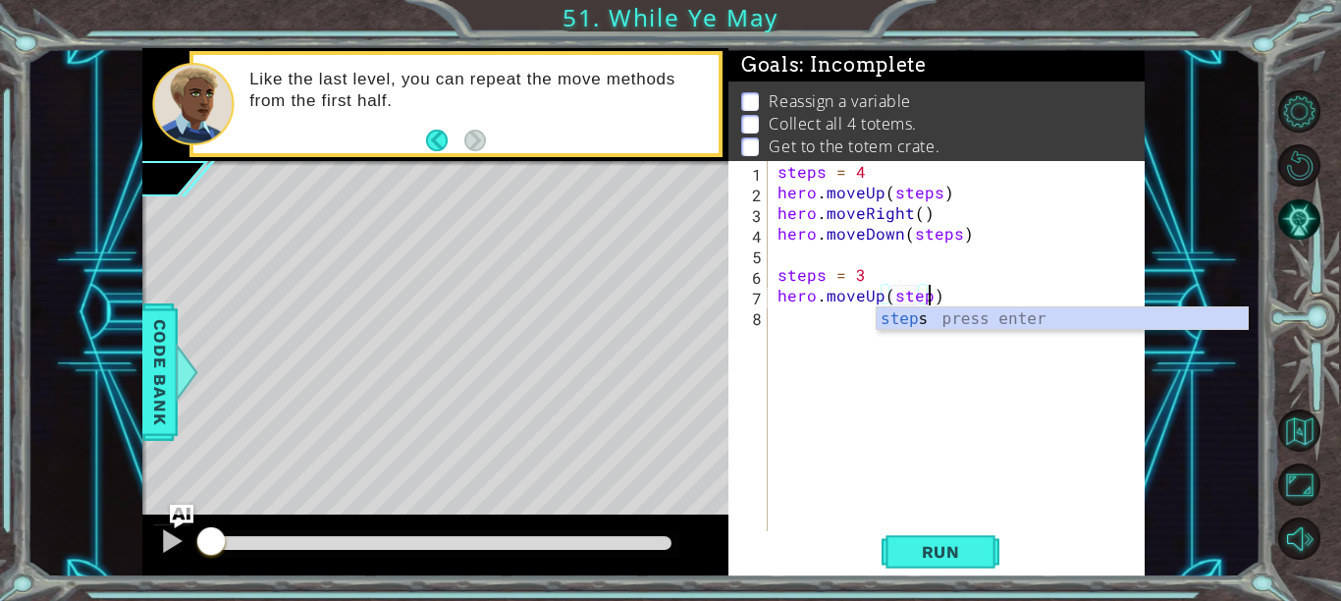
type textarea "hero.moveUp(steps)"
click at [781, 323] on div "steps = 4 hero . moveUp ( steps ) hero . moveRight ( ) hero . moveDown ( steps …" at bounding box center [961, 367] width 377 height 412
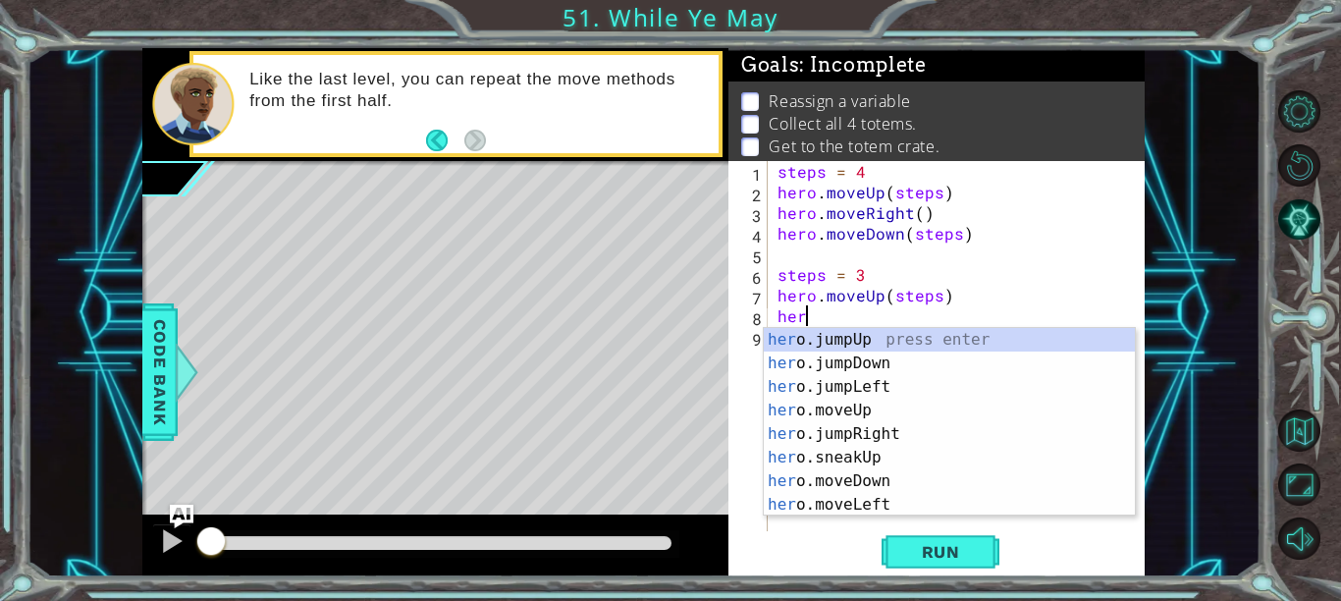
scroll to position [0, 1]
click at [779, 264] on div "steps = 4 hero . moveUp ( steps ) hero . moveRight ( ) hero . moveDown ( steps …" at bounding box center [961, 367] width 377 height 412
type textarea "steps = 3"
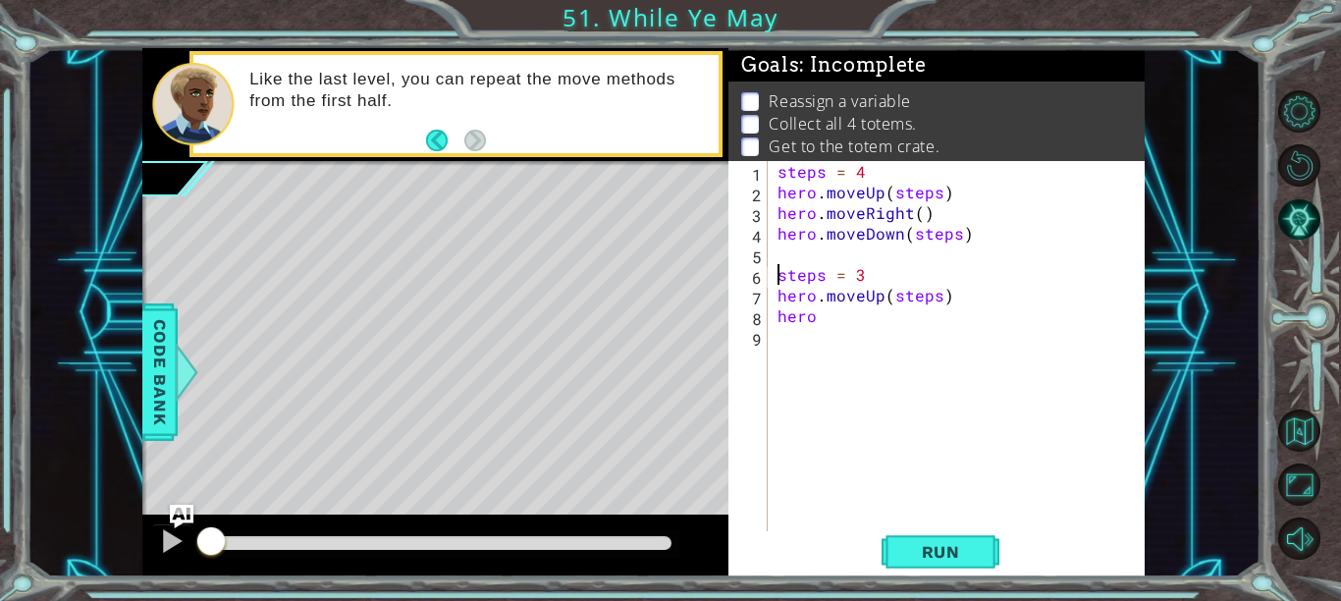
click at [797, 255] on div "steps = 4 hero . moveUp ( steps ) hero . moveRight ( ) hero . moveDown ( steps …" at bounding box center [961, 367] width 377 height 412
